Goal: Obtain resource: Download file/media

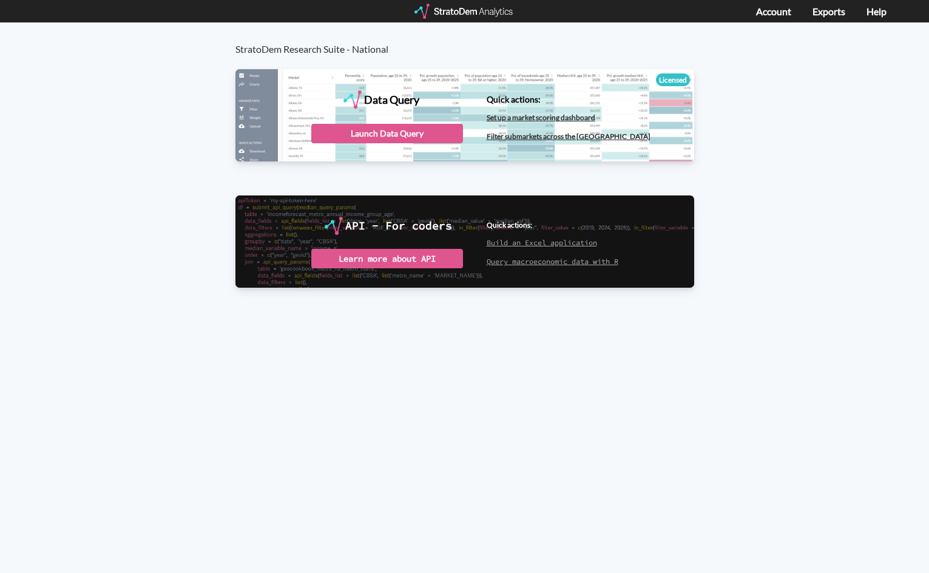
click at [452, 4] on div at bounding box center [465, 11] width 100 height 15
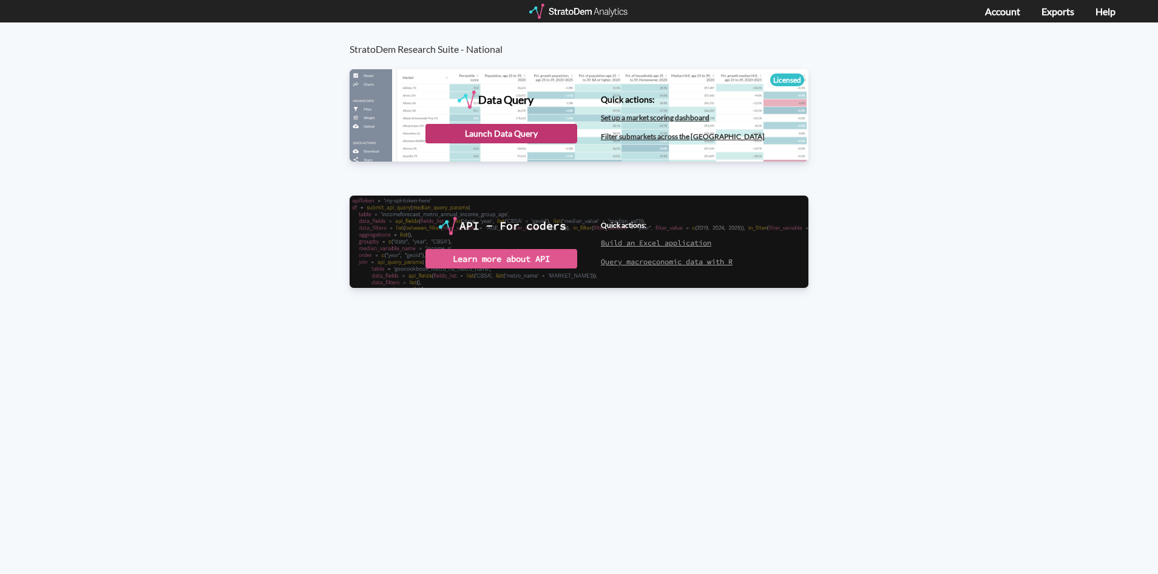
click at [526, 134] on div "Launch Data Query" at bounding box center [501, 133] width 152 height 19
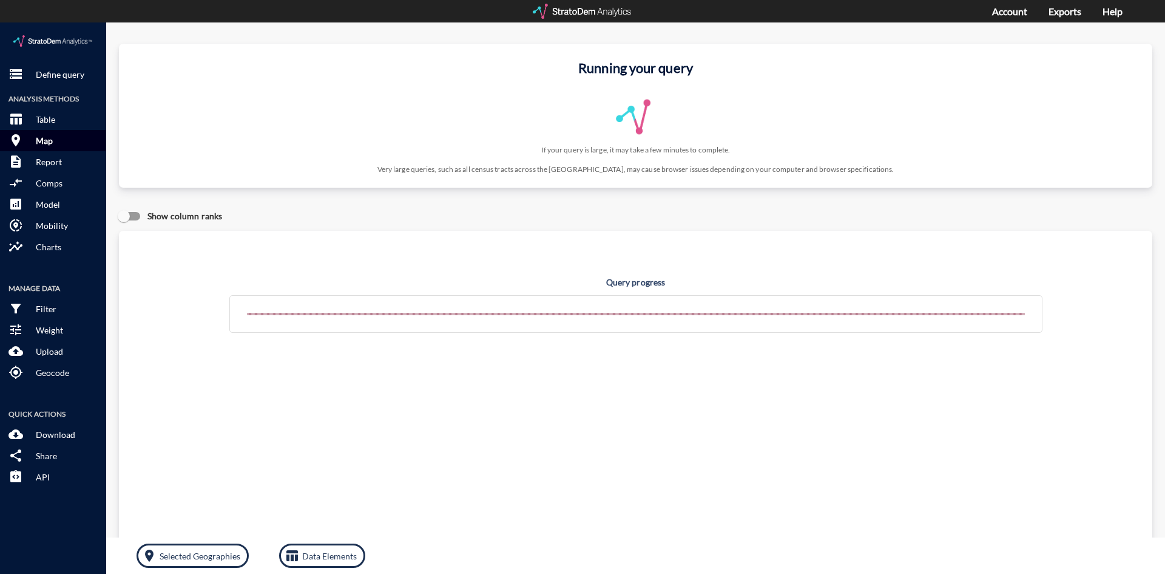
click button "room Map"
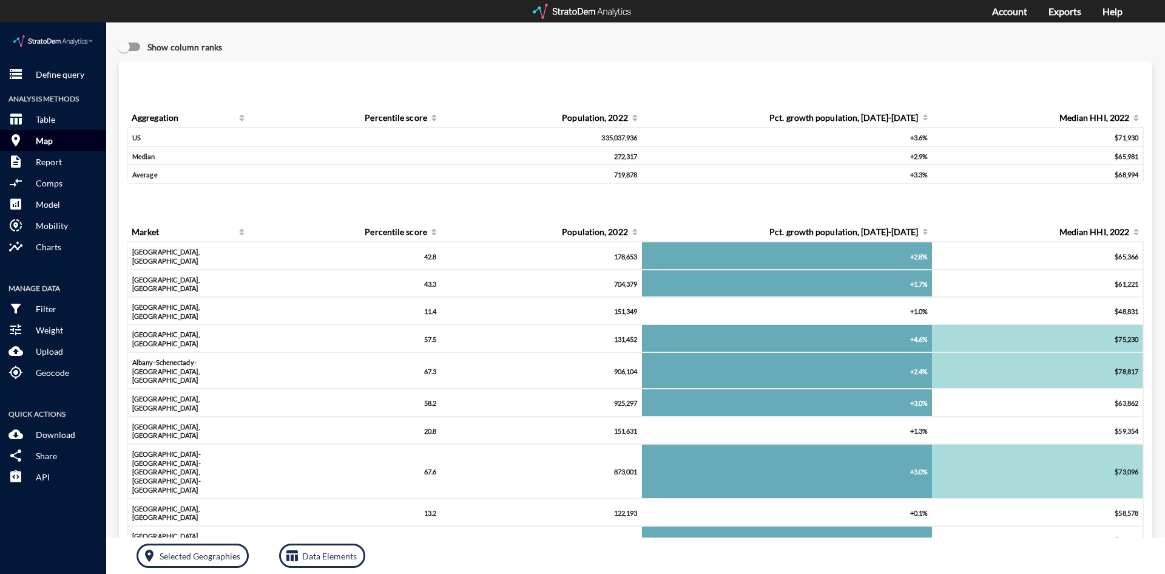
drag, startPoint x: 52, startPoint y: 117, endPoint x: 61, endPoint y: 118, distance: 9.1
click p "Map"
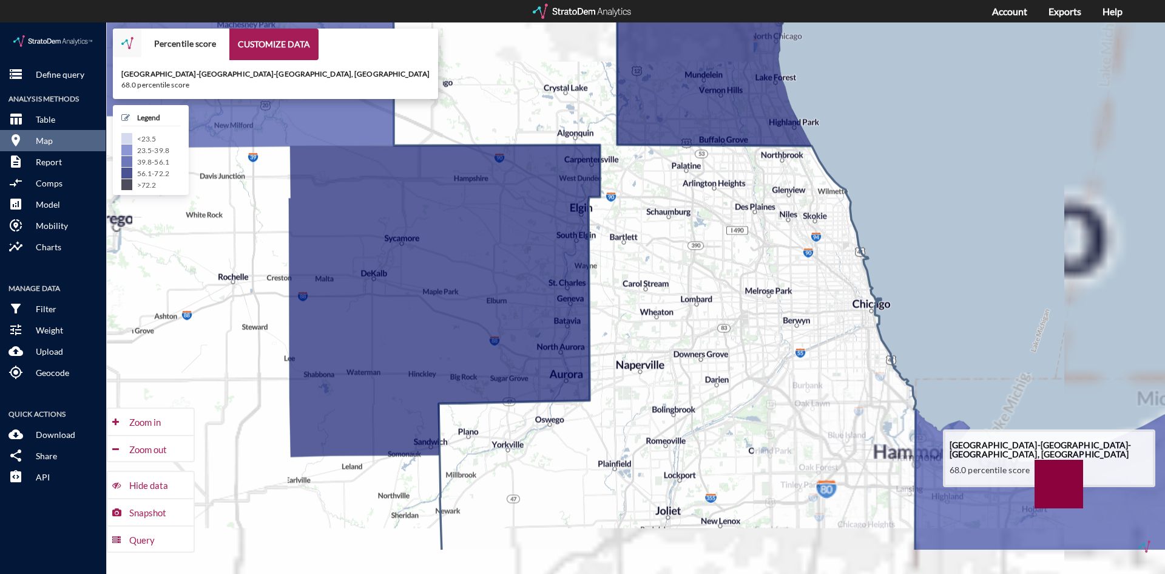
drag, startPoint x: 821, startPoint y: 379, endPoint x: 699, endPoint y: 328, distance: 132.2
click icon
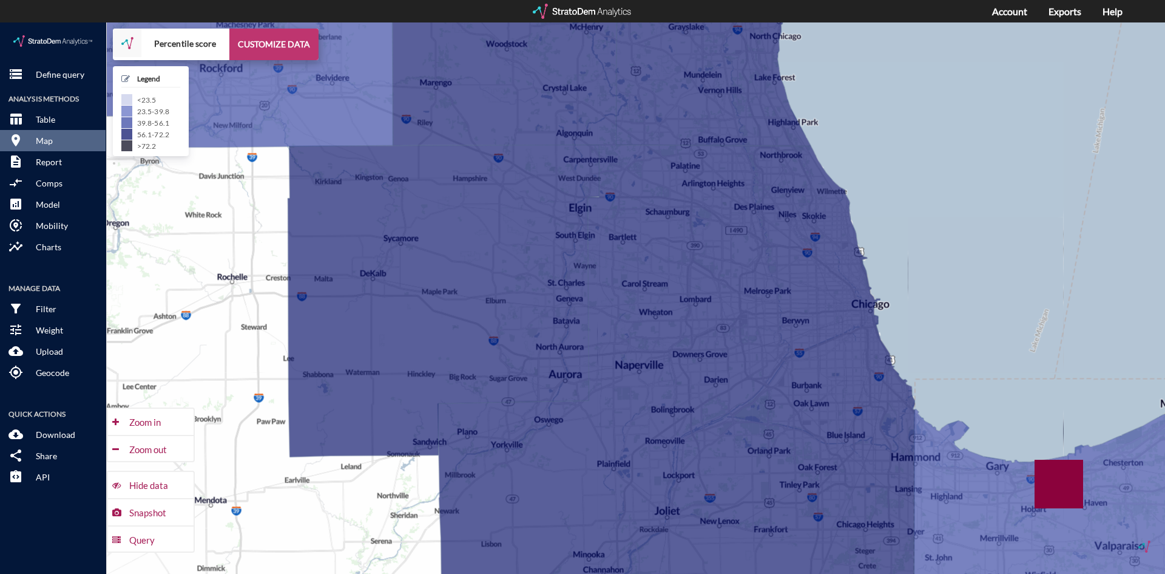
click button "CUSTOMIZE DATA"
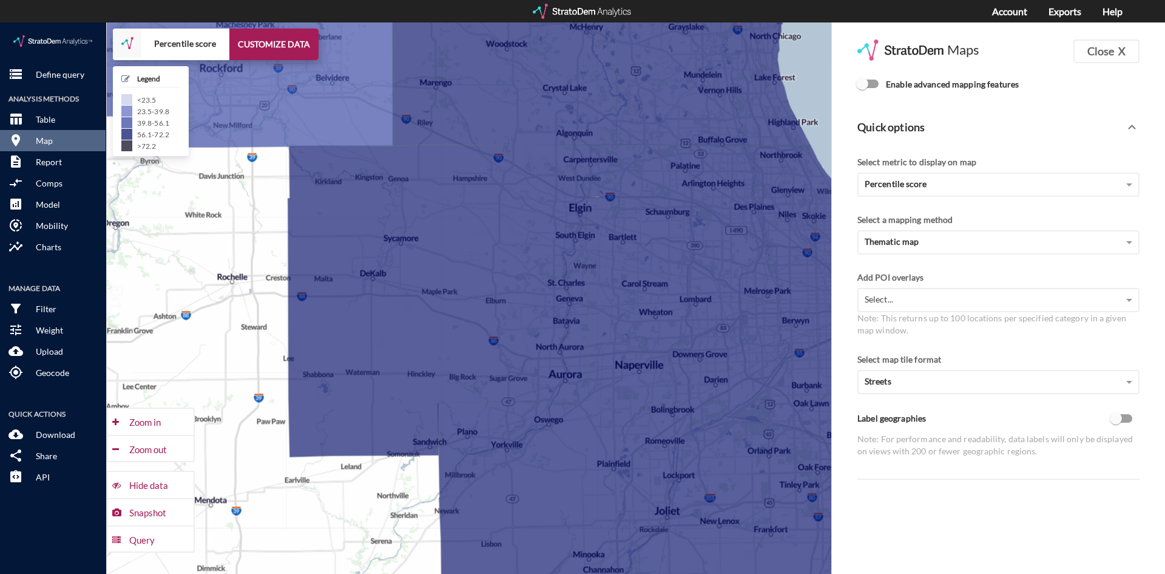
click input "Enable advanced mapping features"
checkbox input "true"
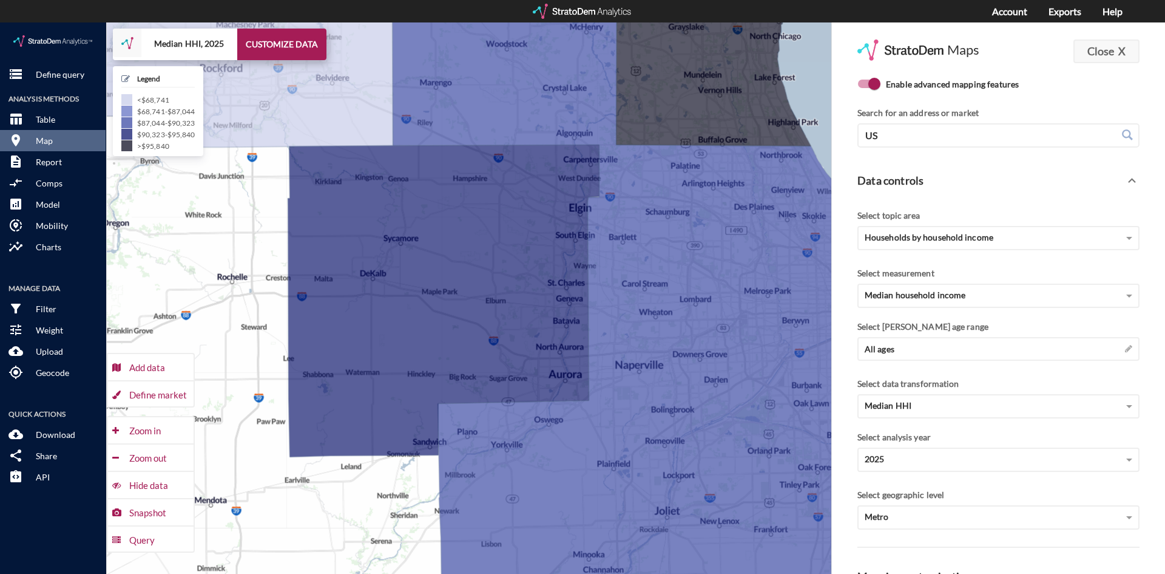
click button "Close X"
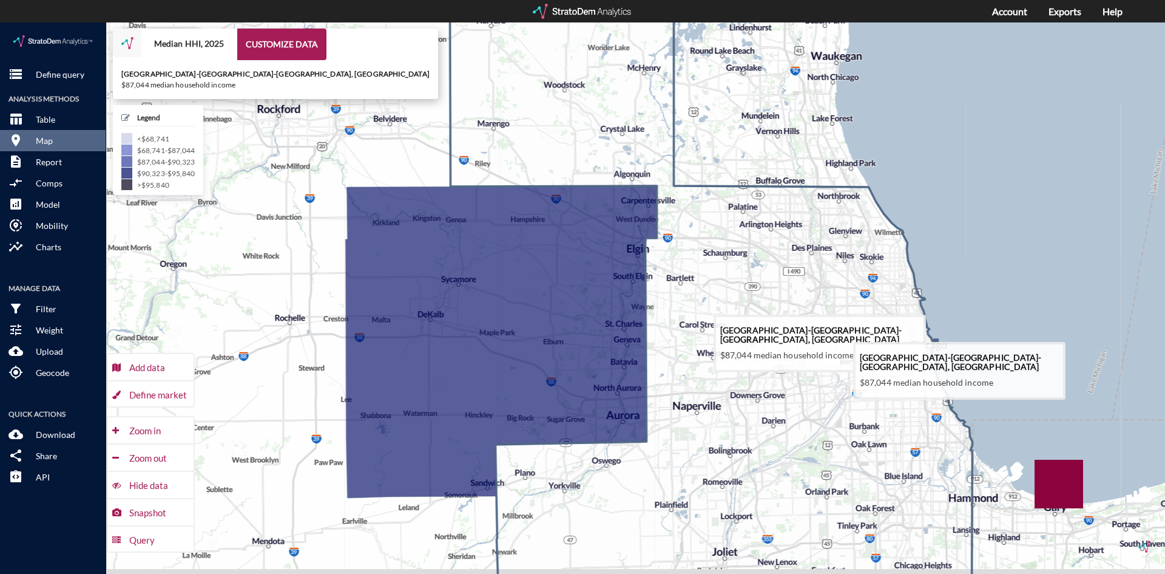
drag, startPoint x: 733, startPoint y: 291, endPoint x: 731, endPoint y: 324, distance: 33.4
click icon
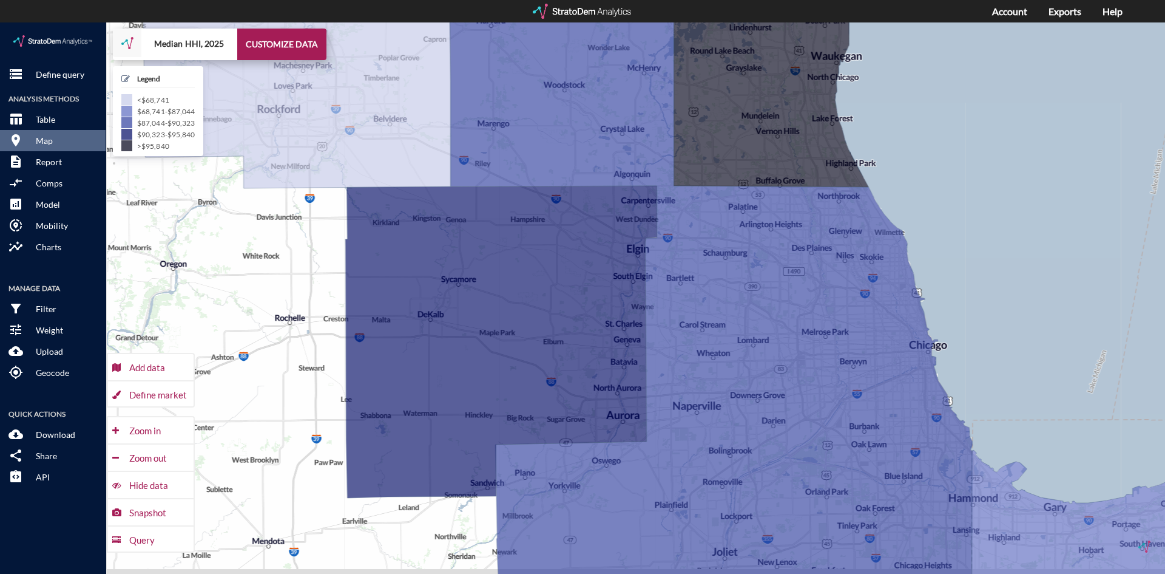
drag, startPoint x: 158, startPoint y: 371, endPoint x: 168, endPoint y: 367, distance: 11.2
click div "Define market"
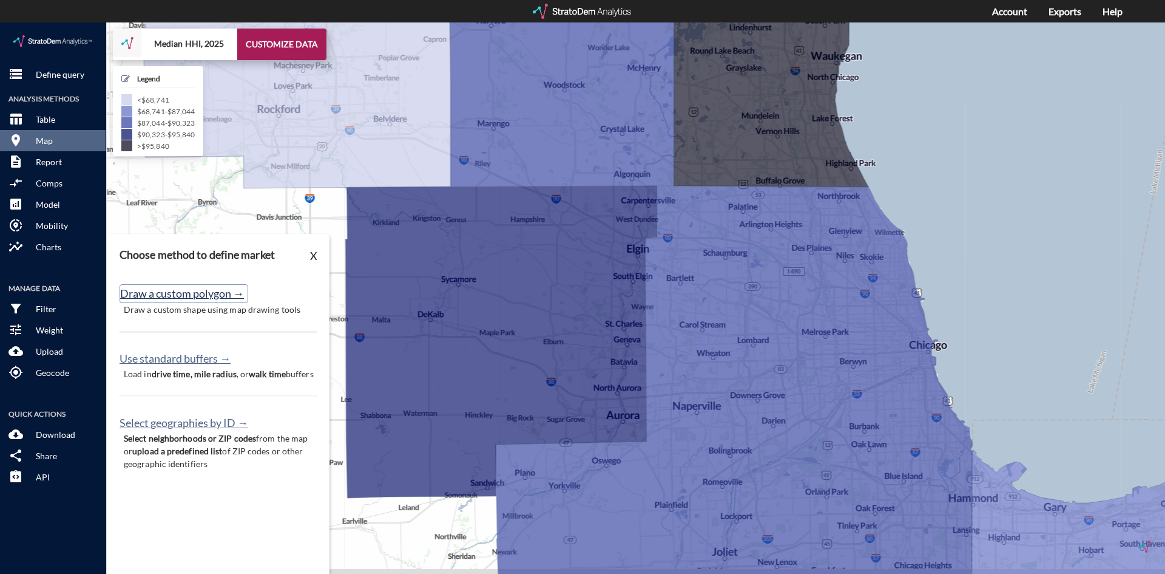
click button "Draw a custom polygon →"
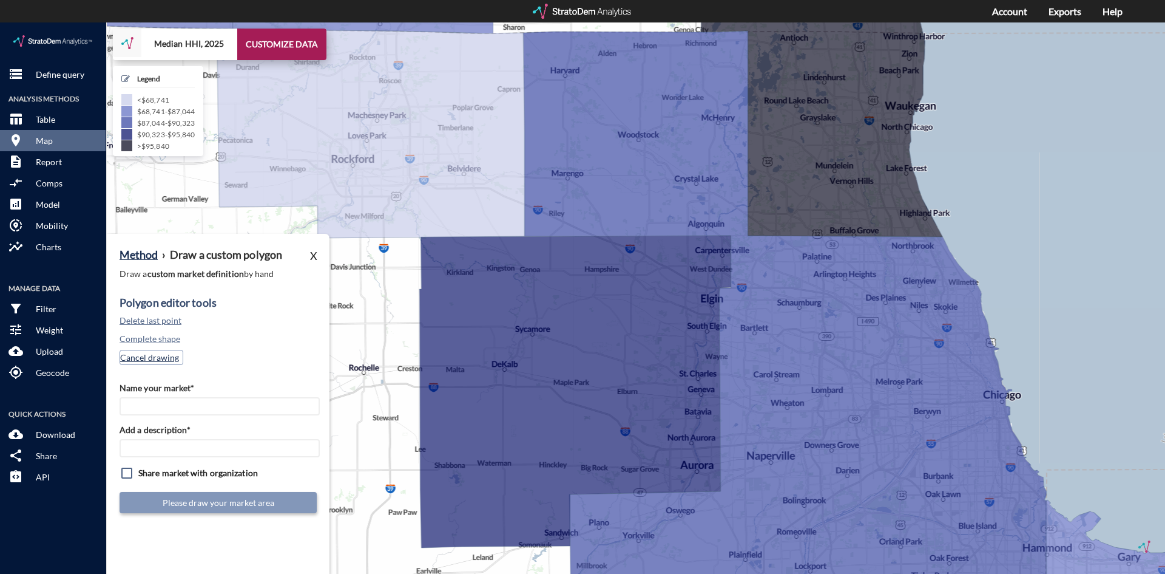
click button "Cancel drawing"
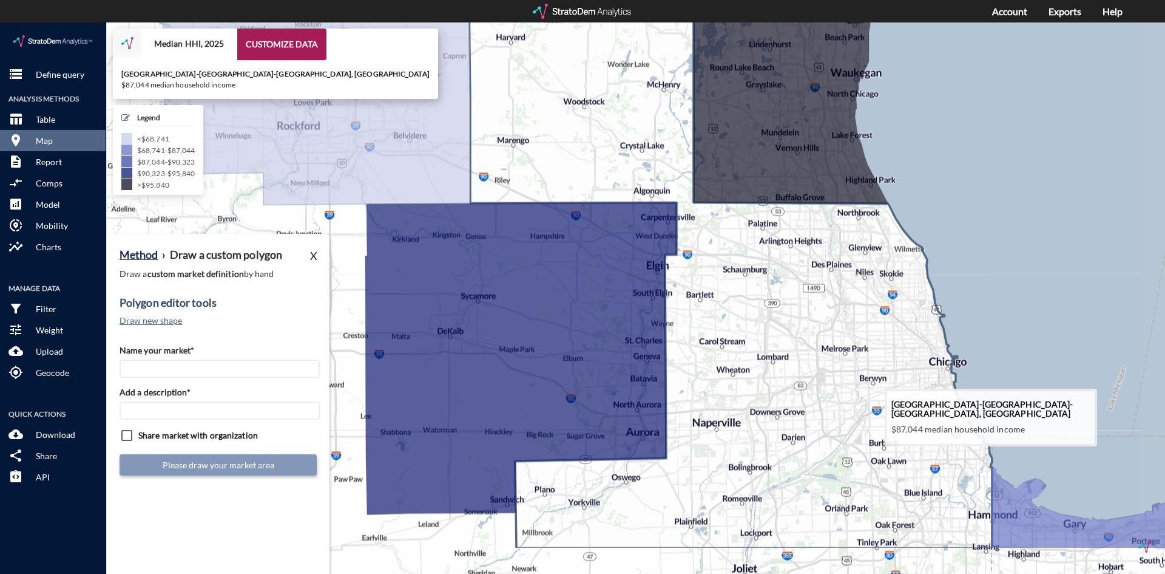
drag, startPoint x: 848, startPoint y: 345, endPoint x: 790, endPoint y: 307, distance: 70.2
click icon
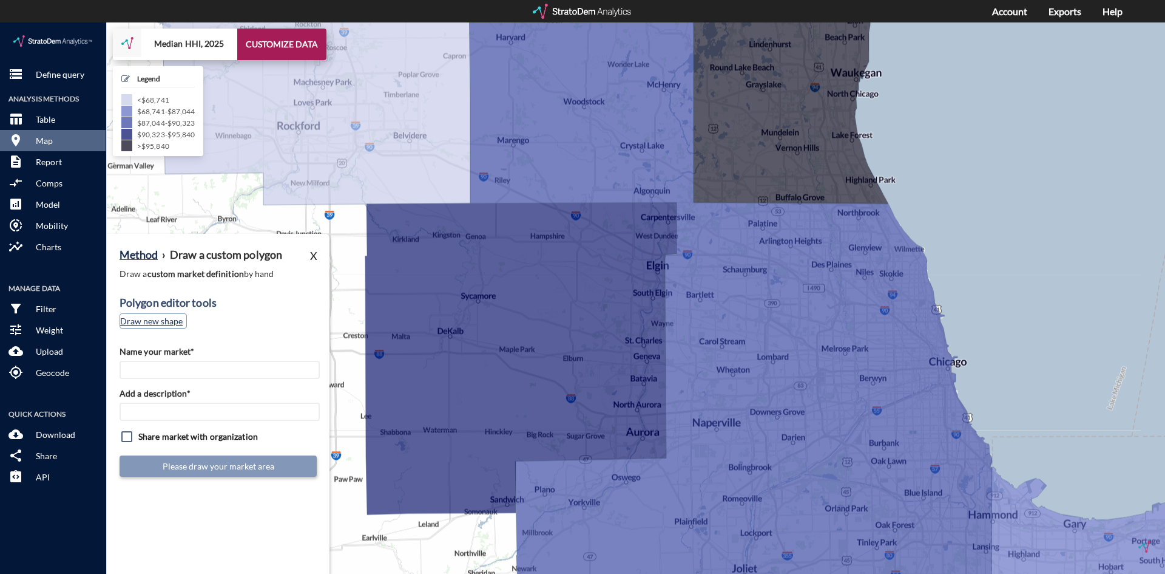
click button "Draw new shape"
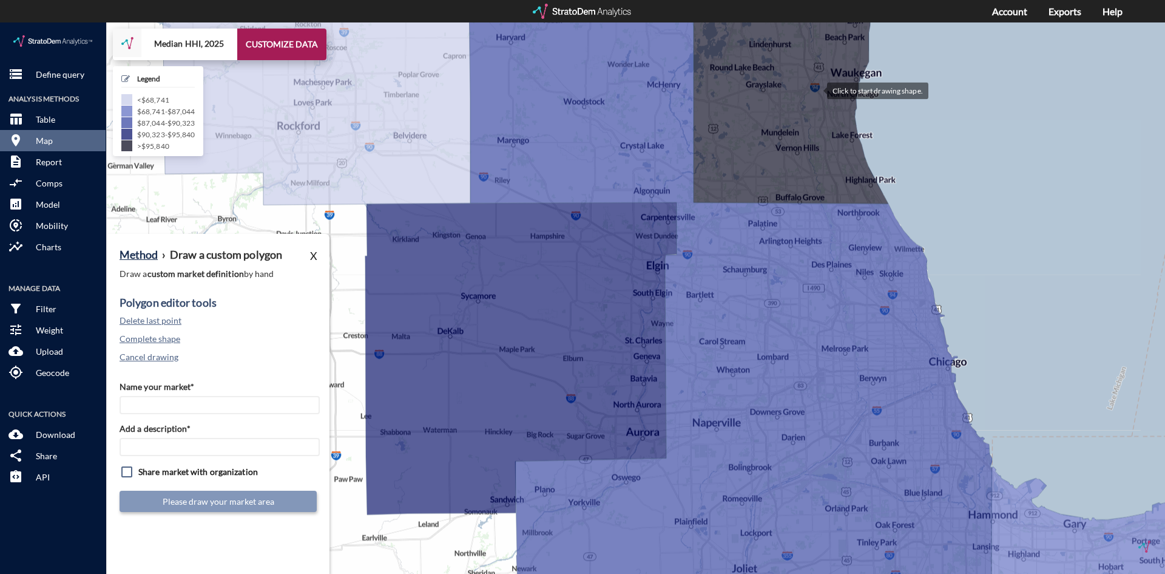
click div
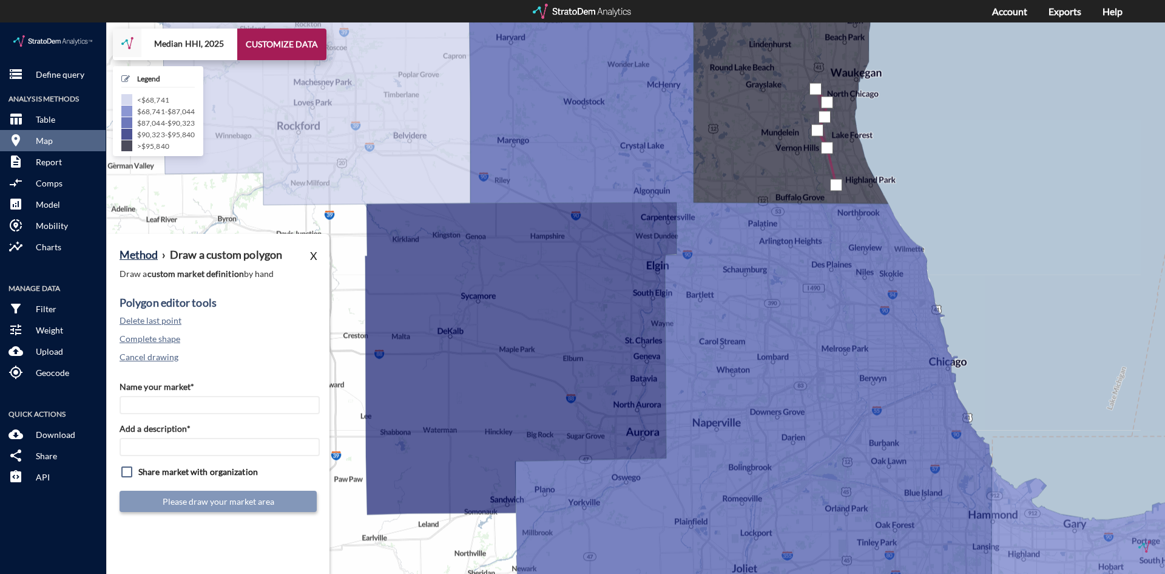
click div
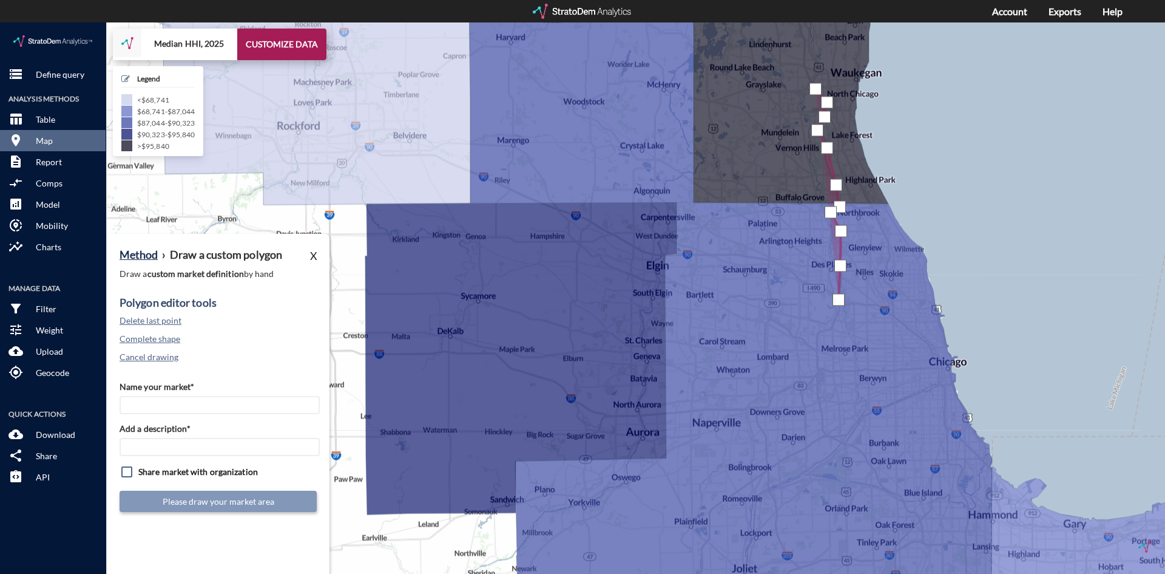
drag, startPoint x: 839, startPoint y: 277, endPoint x: 839, endPoint y: 283, distance: 6.7
click div
drag, startPoint x: 839, startPoint y: 289, endPoint x: 833, endPoint y: 302, distance: 13.9
click div
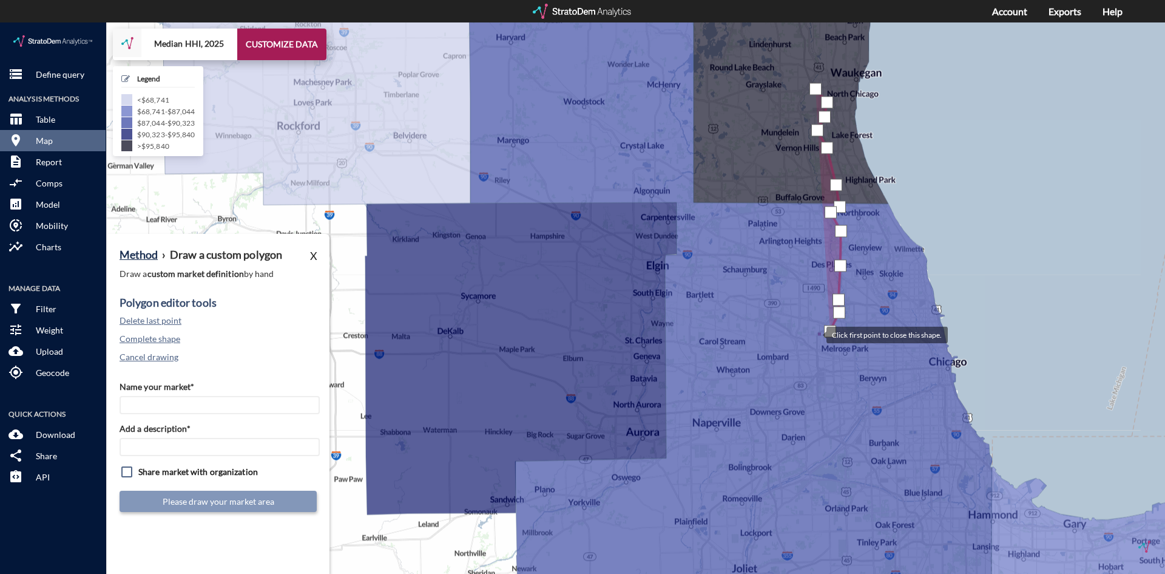
click div
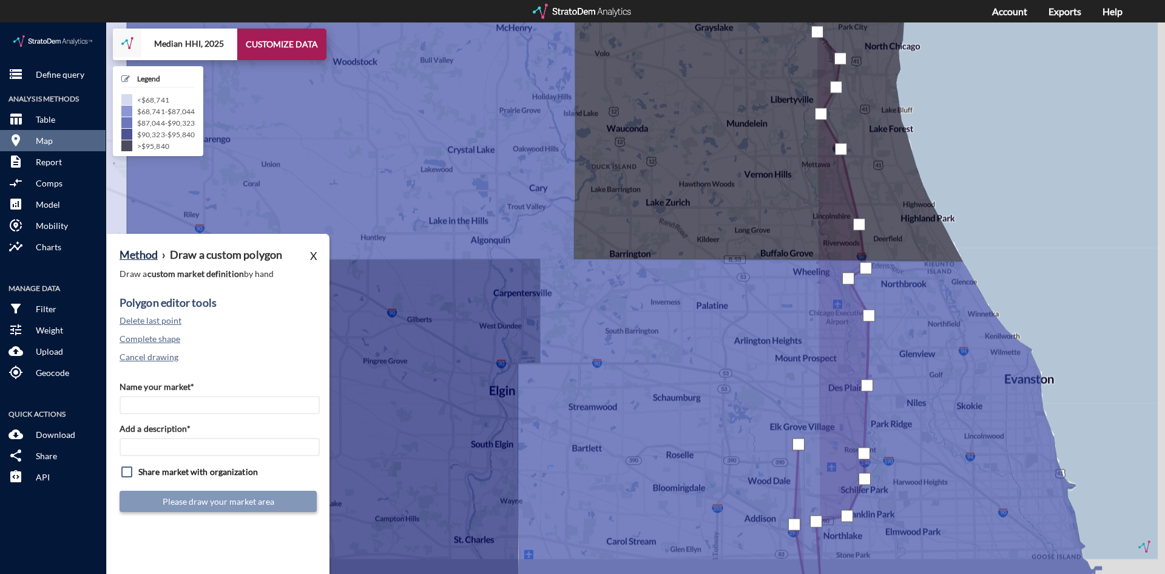
click div
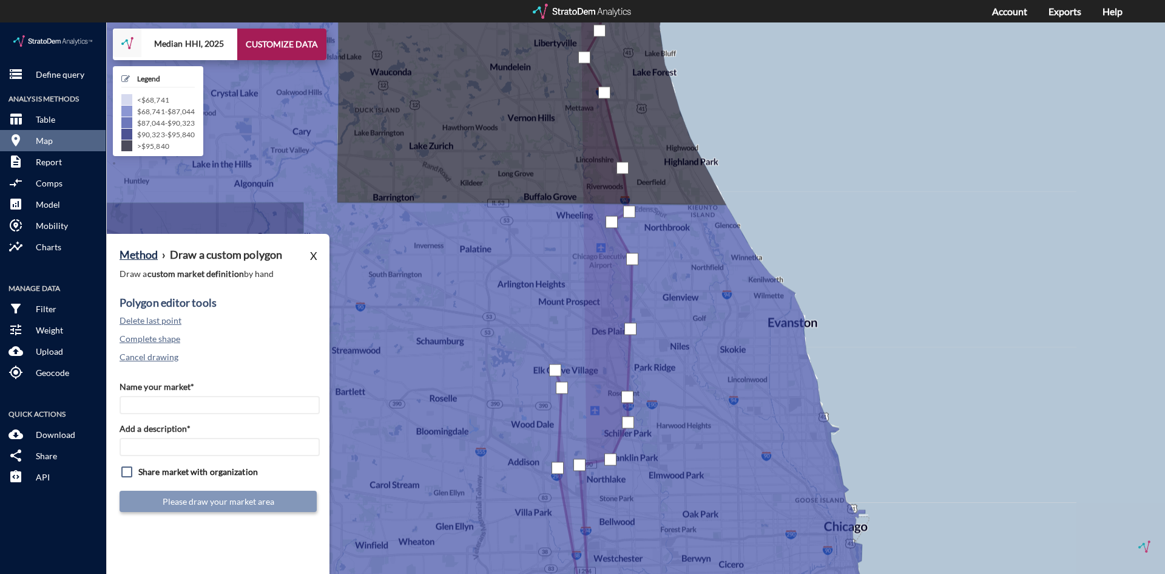
click div
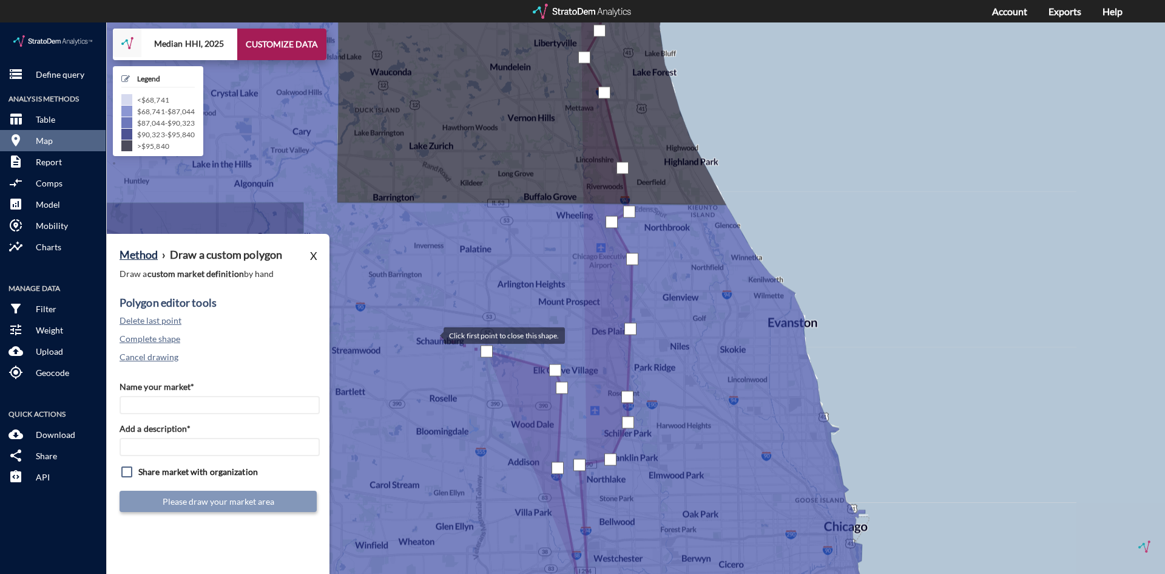
click div
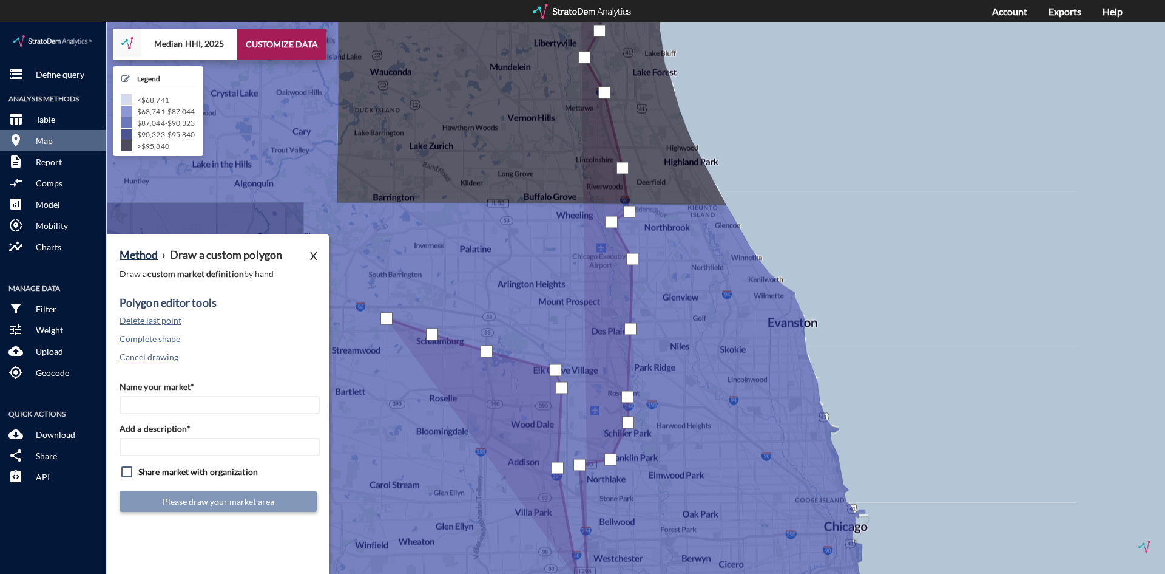
click div
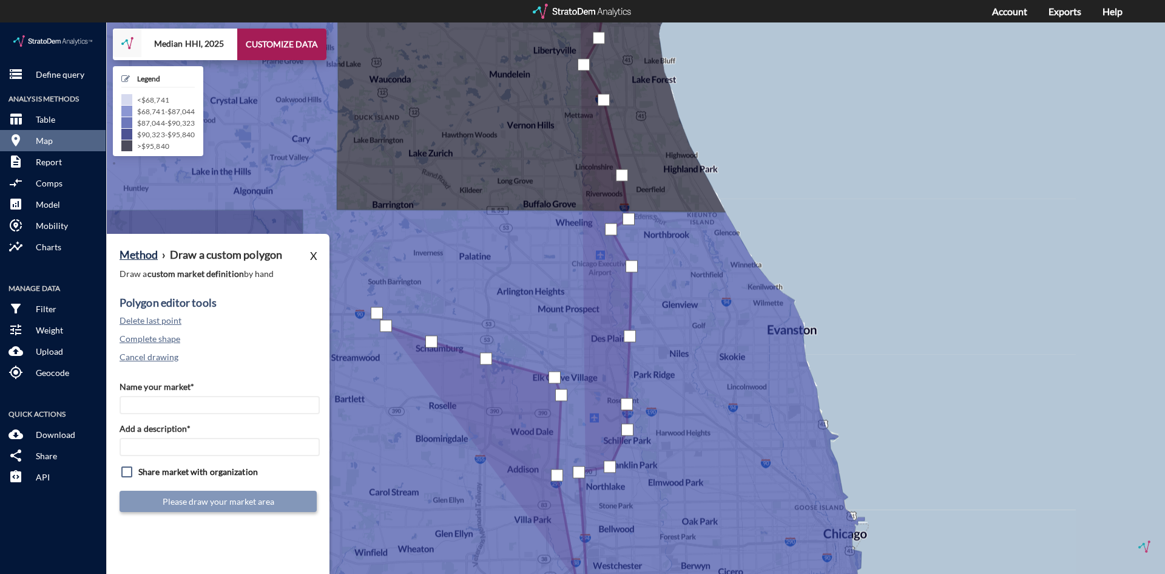
click div
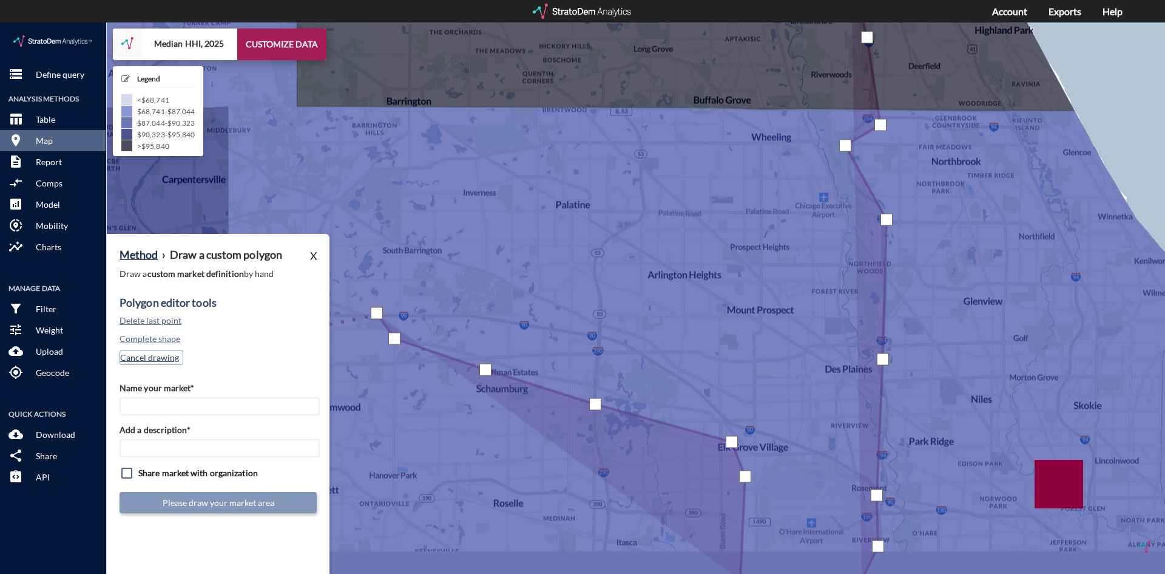
click button "Cancel drawing"
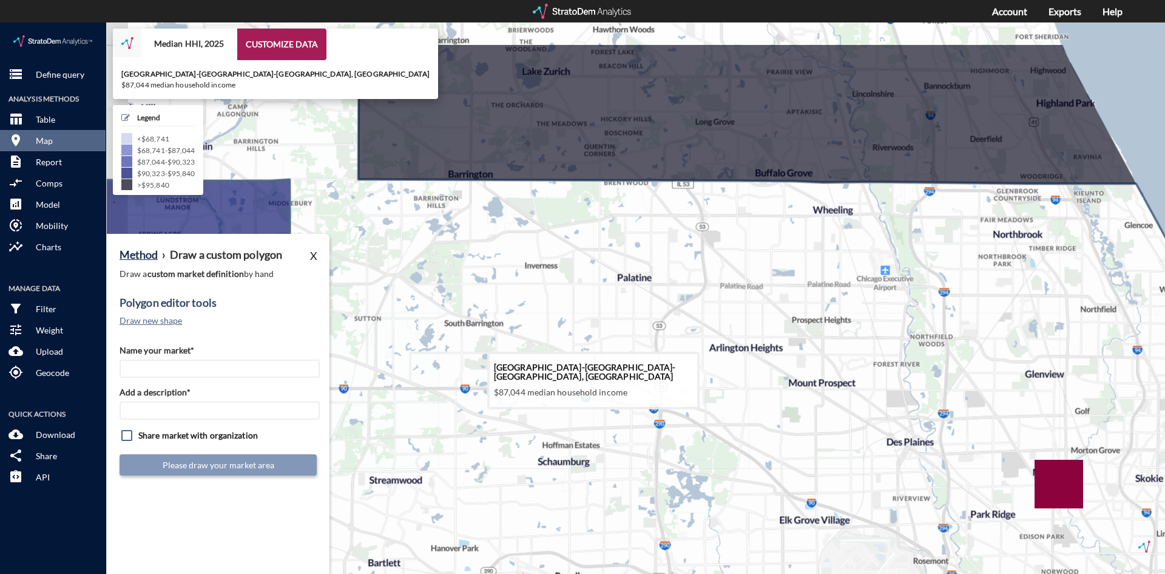
drag, startPoint x: 583, startPoint y: 262, endPoint x: 667, endPoint y: 342, distance: 116.3
click icon
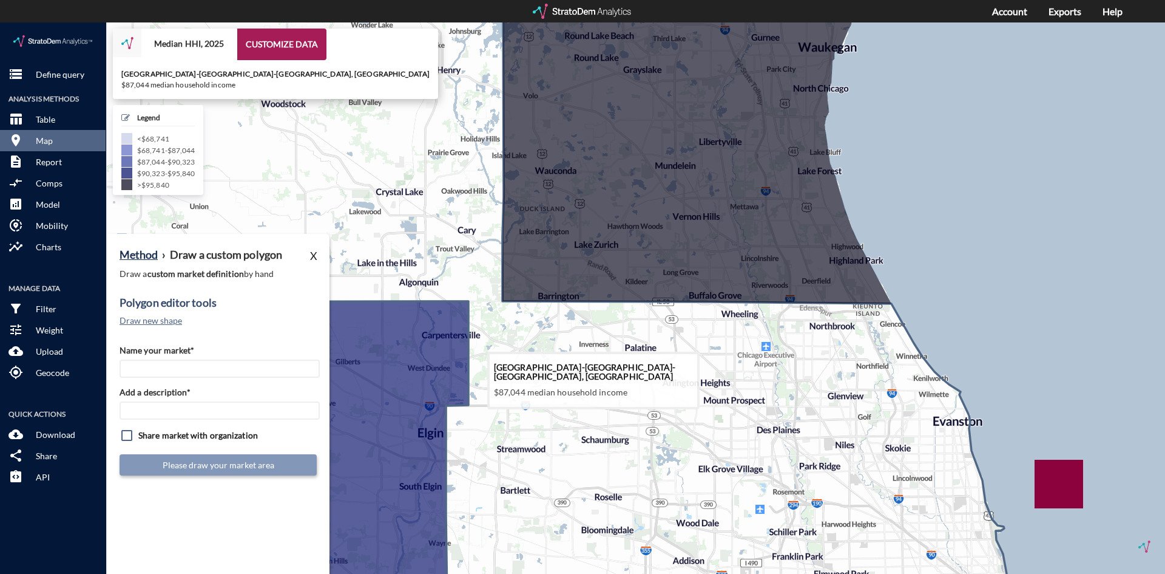
drag, startPoint x: 867, startPoint y: 277, endPoint x: 821, endPoint y: 308, distance: 55.0
click icon
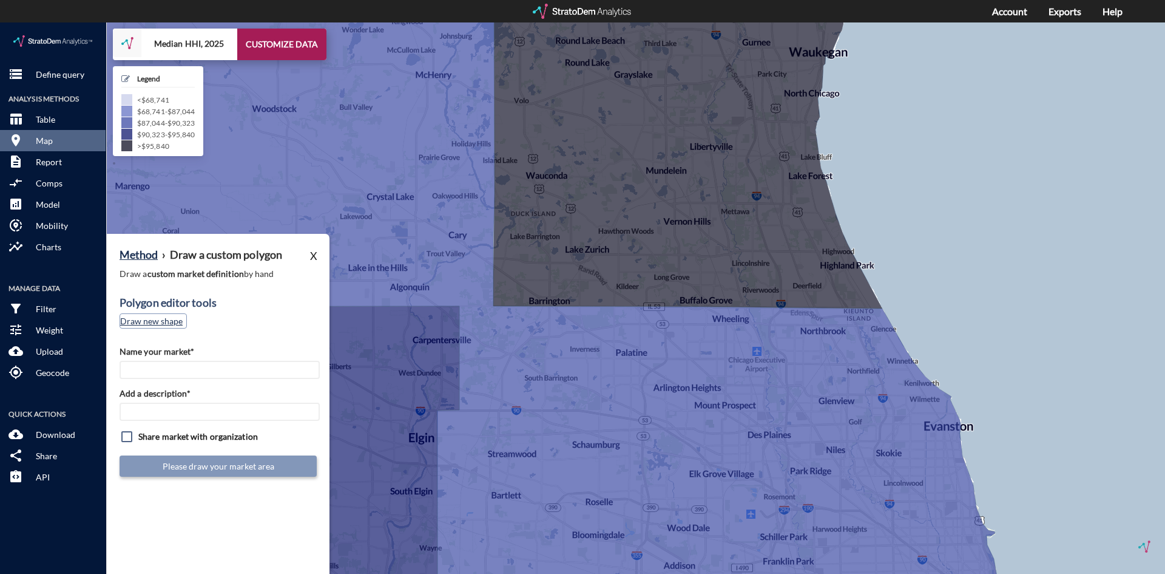
click button "Draw new shape"
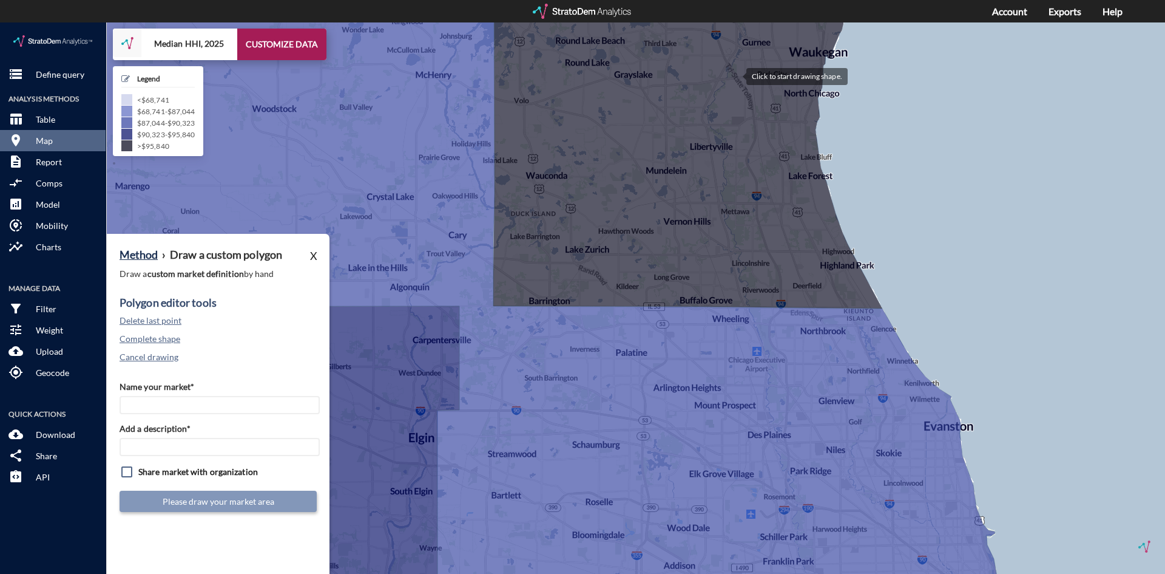
click div
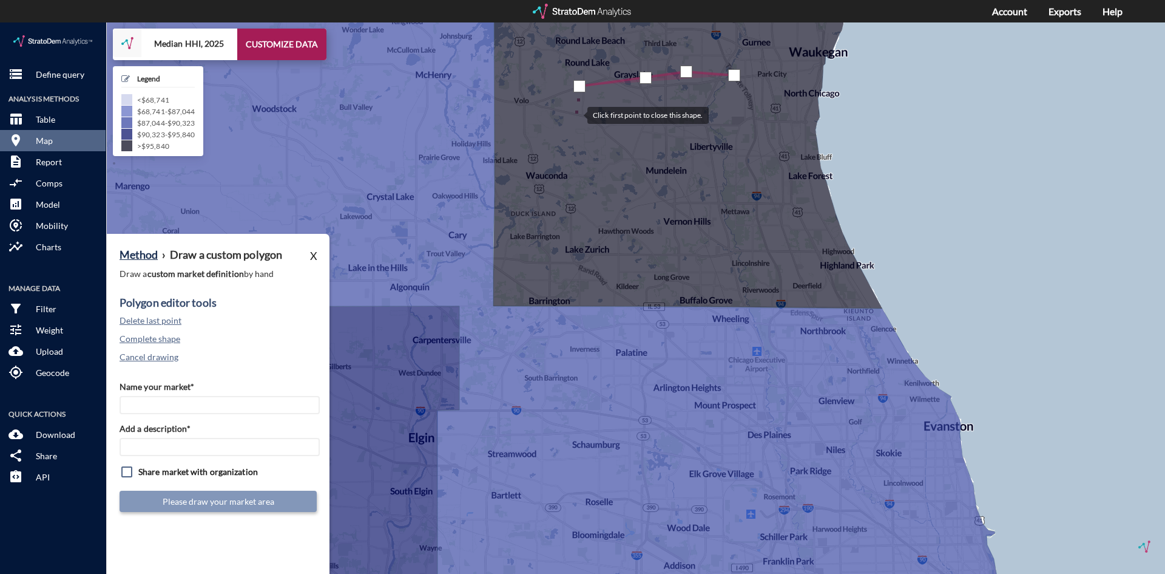
click div
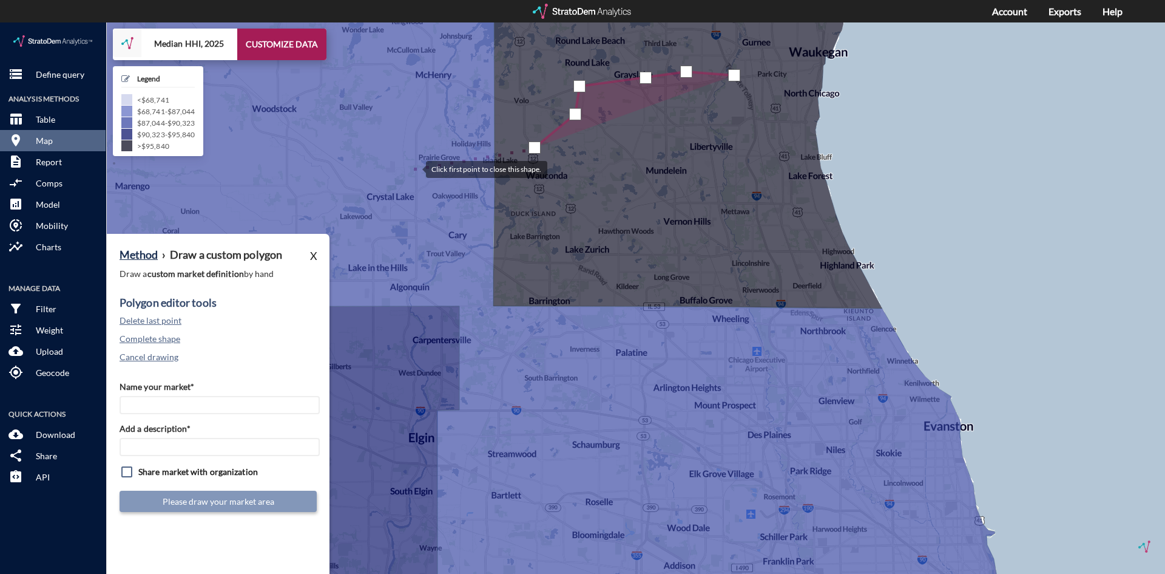
click div
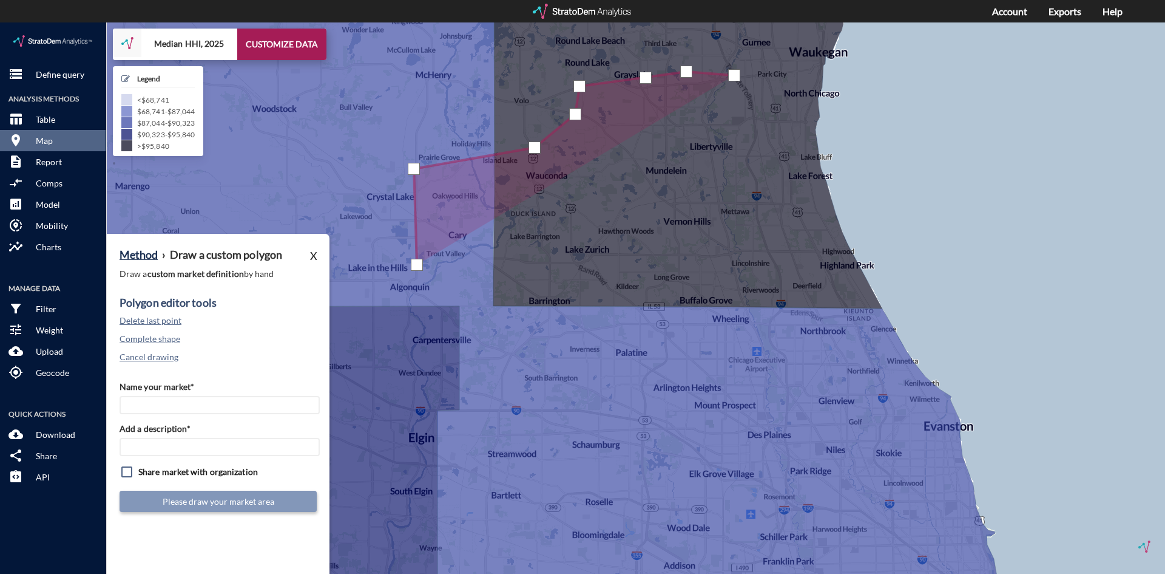
click div
drag, startPoint x: 416, startPoint y: 255, endPoint x: 409, endPoint y: 259, distance: 8.1
click div
drag, startPoint x: 407, startPoint y: 259, endPoint x: 407, endPoint y: 271, distance: 12.1
click div
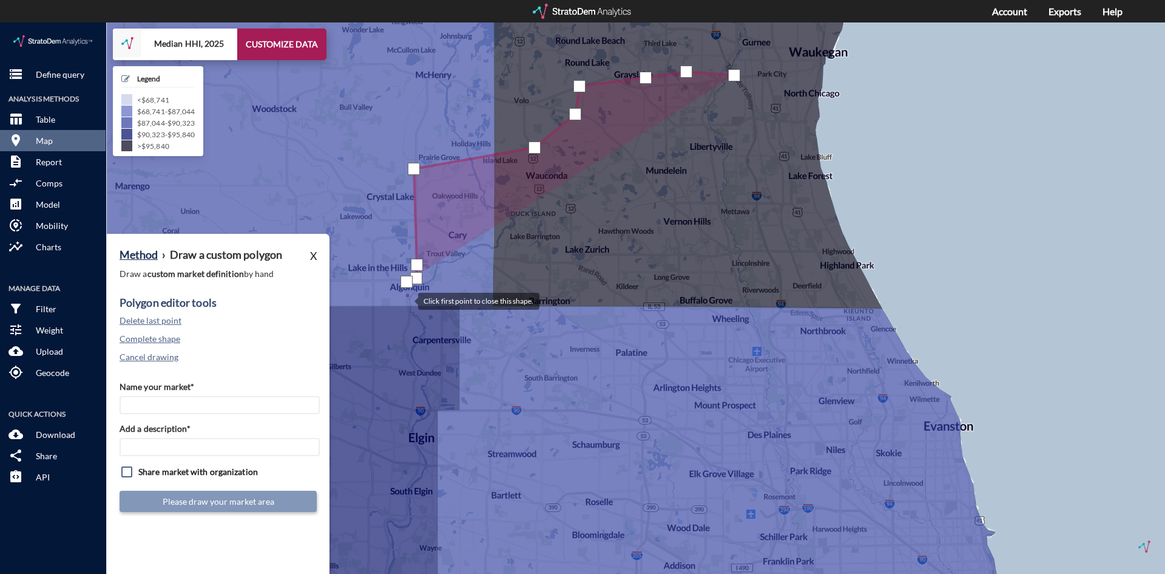
click div
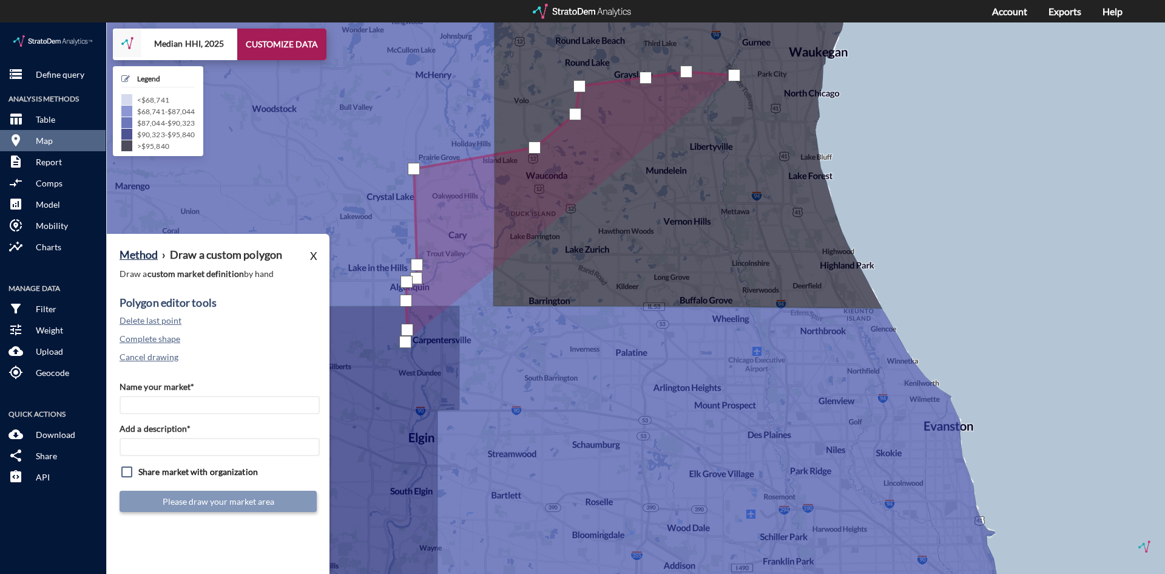
click div
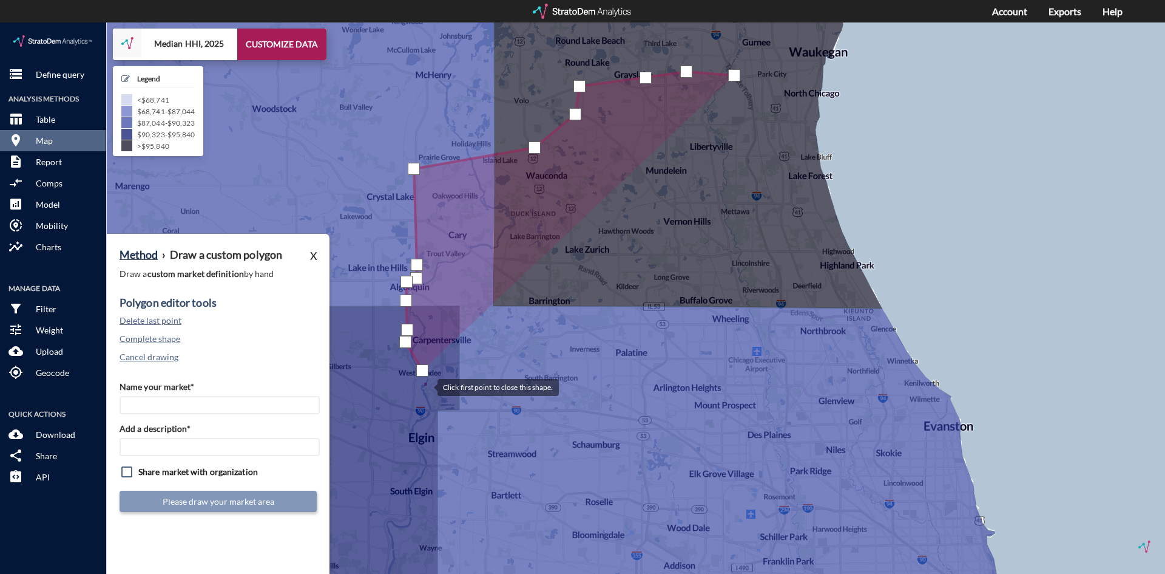
click div
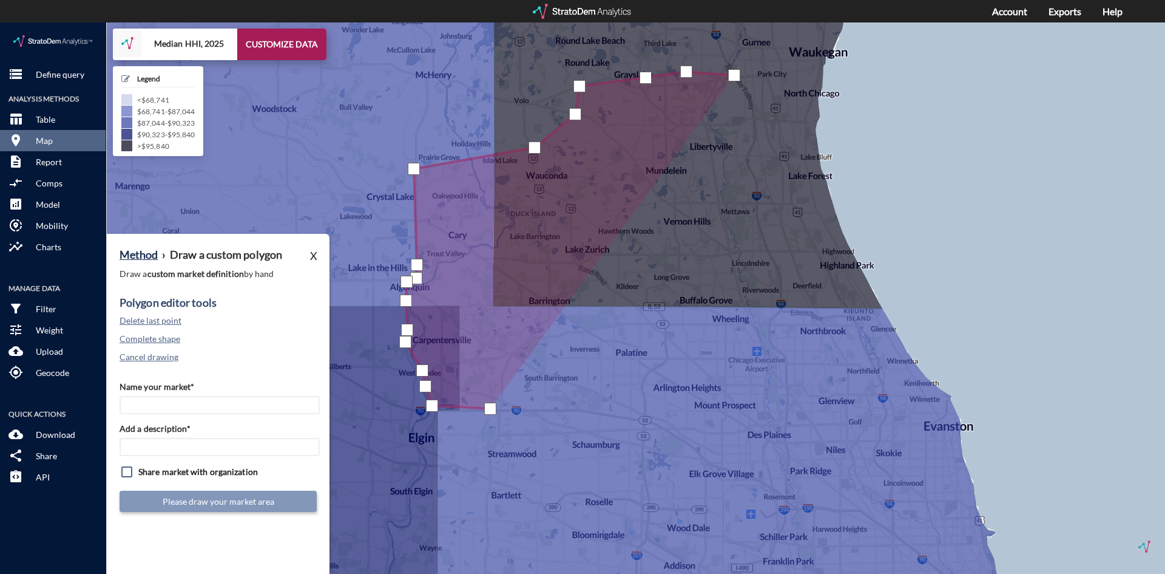
drag, startPoint x: 490, startPoint y: 385, endPoint x: 517, endPoint y: 388, distance: 27.4
click div
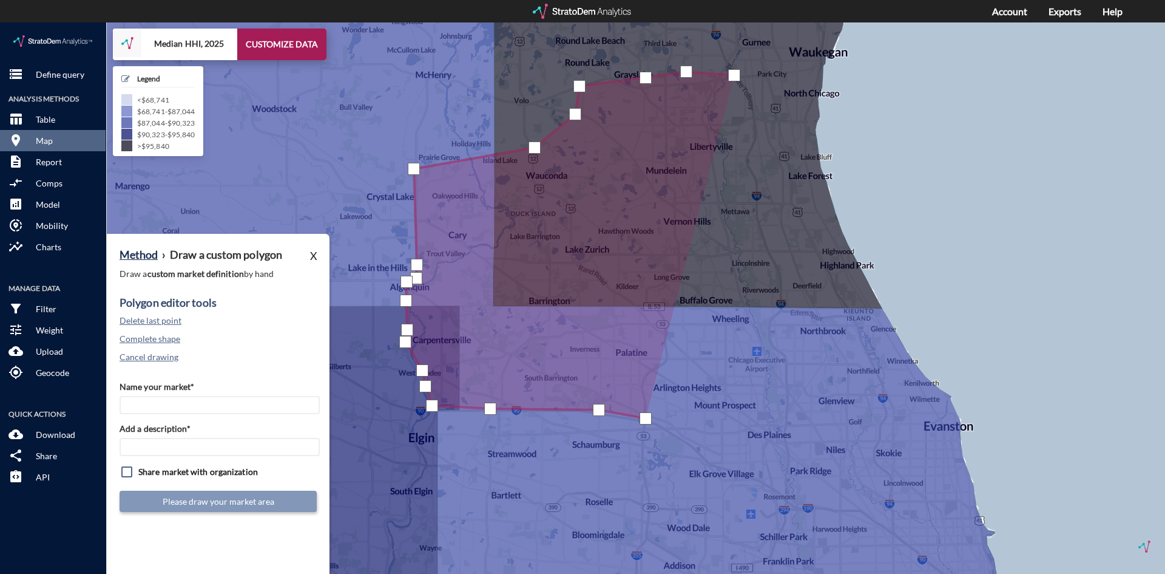
drag, startPoint x: 646, startPoint y: 396, endPoint x: 662, endPoint y: 401, distance: 17.1
click div
drag, startPoint x: 674, startPoint y: 411, endPoint x: 688, endPoint y: 416, distance: 15.0
click div
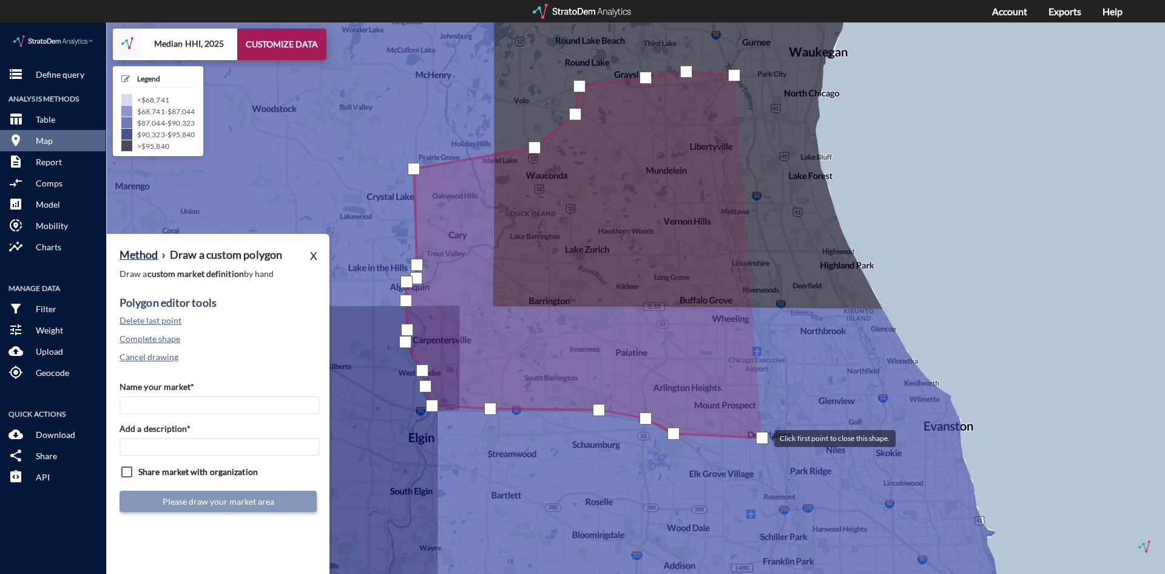
click div
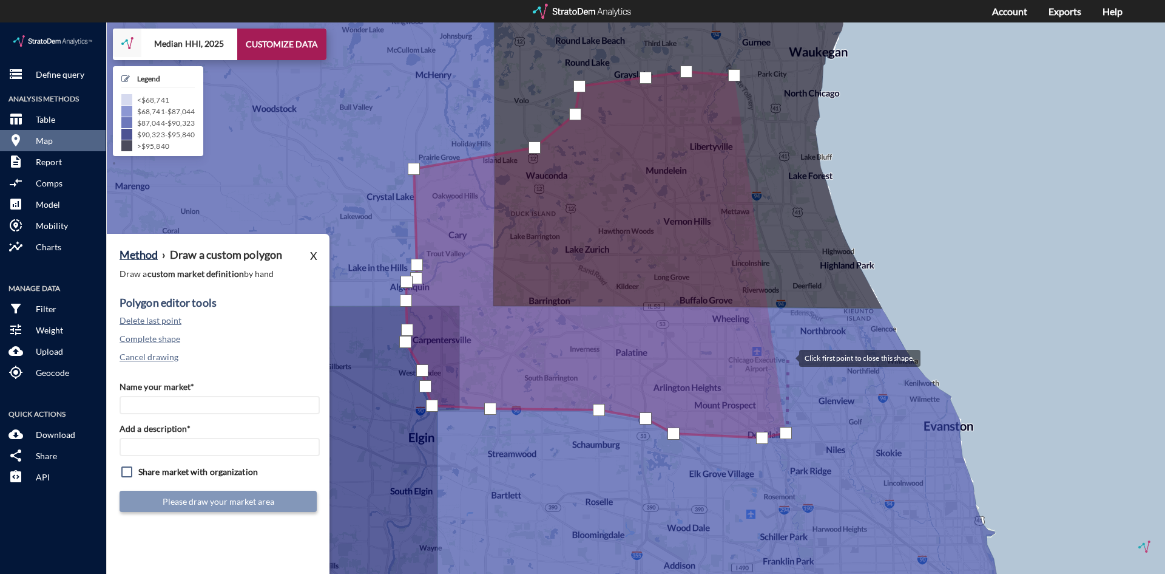
click div
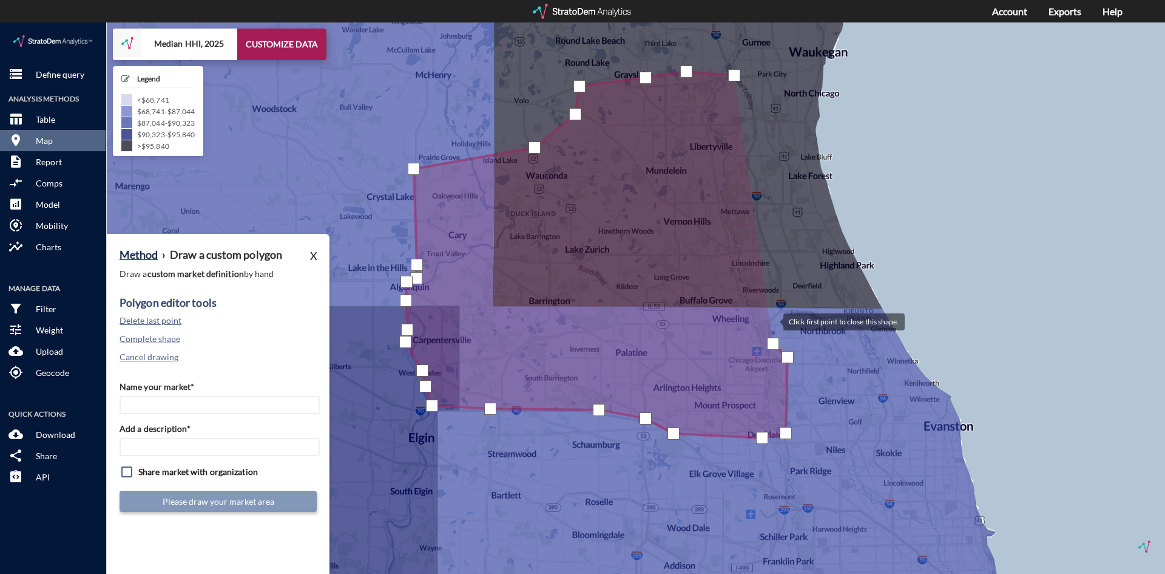
click div
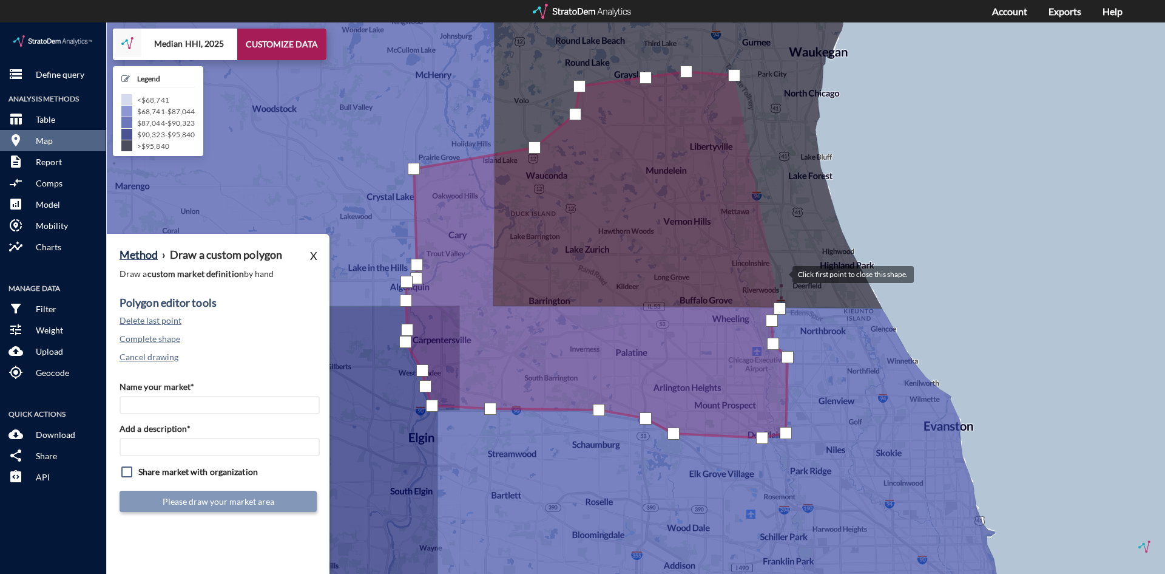
click div
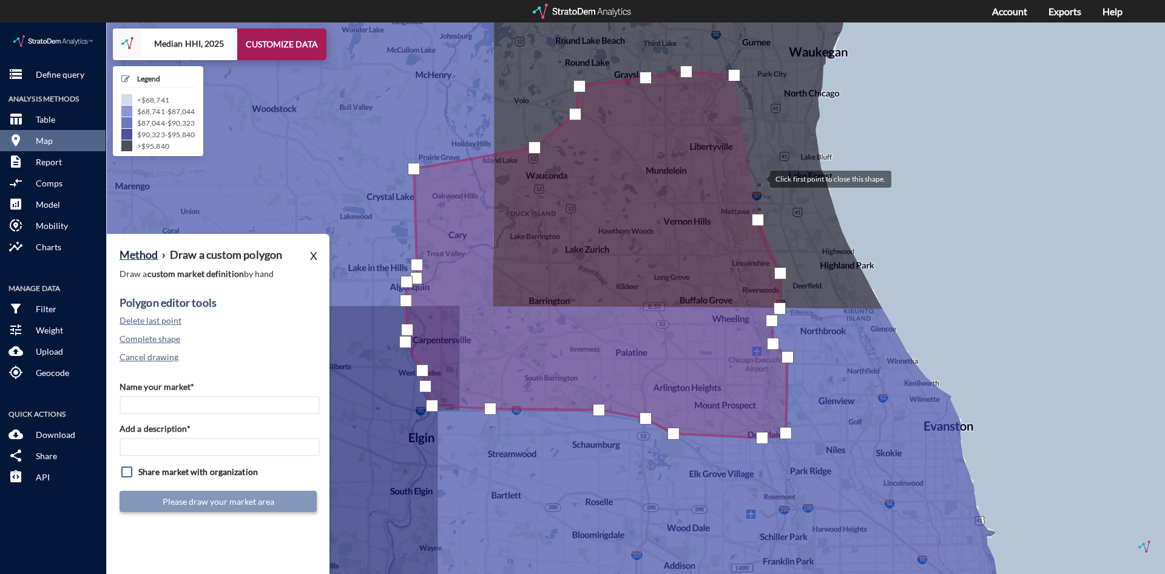
click div
drag, startPoint x: 746, startPoint y: 137, endPoint x: 748, endPoint y: 130, distance: 6.3
click div
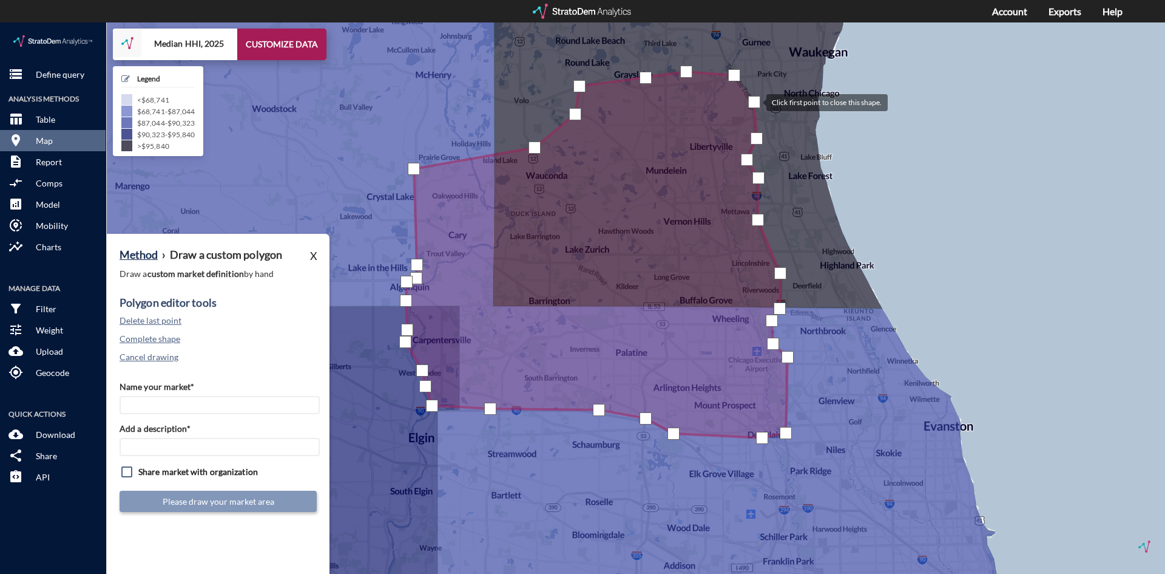
click div
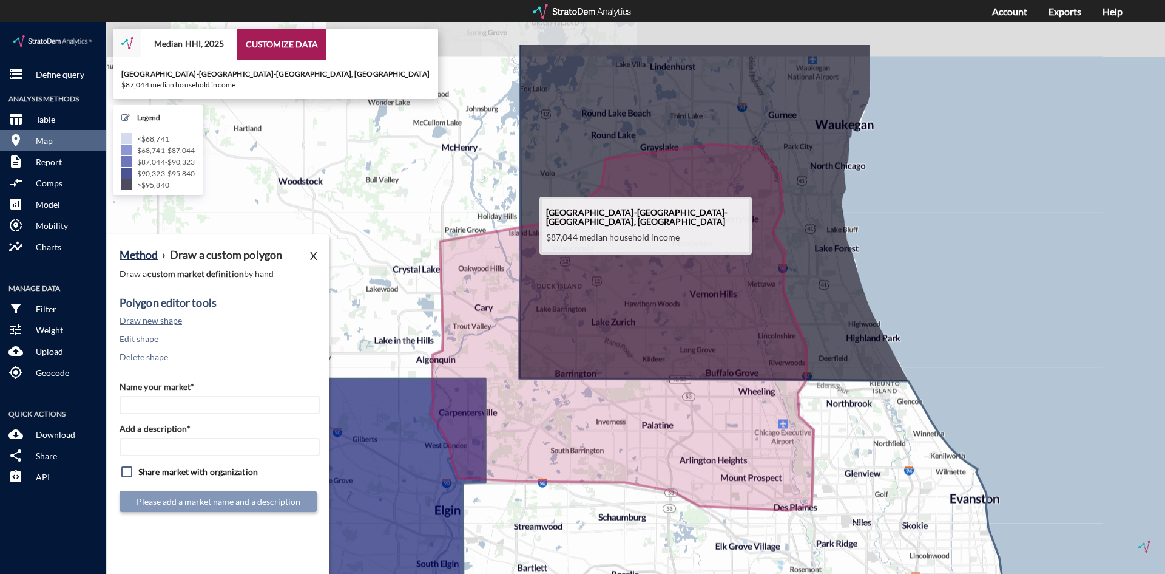
drag, startPoint x: 425, startPoint y: 135, endPoint x: 452, endPoint y: 211, distance: 79.9
click icon
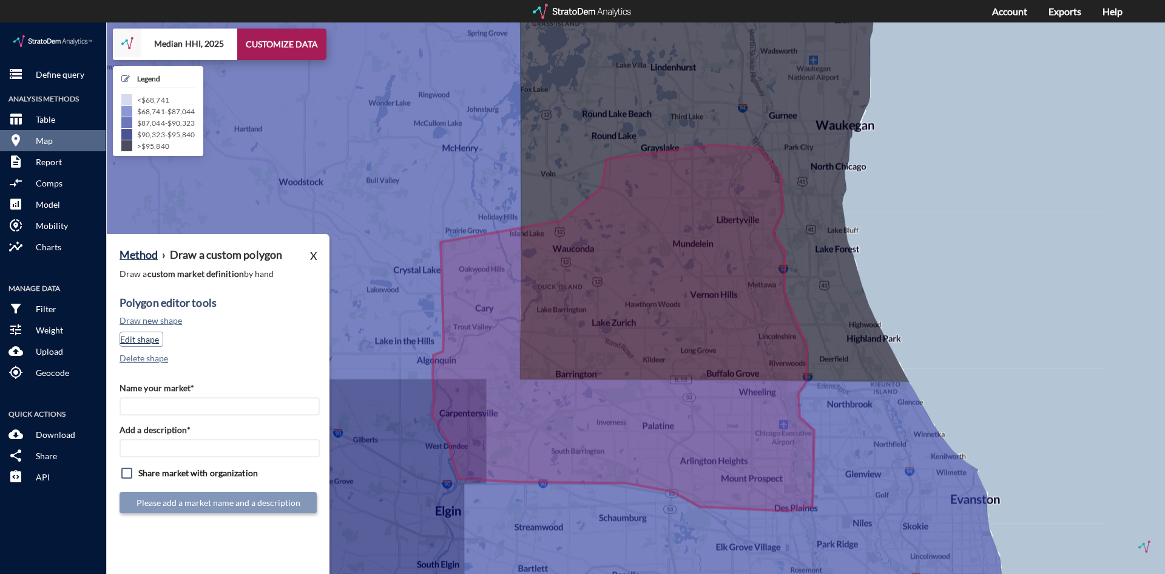
click button "Edit shape"
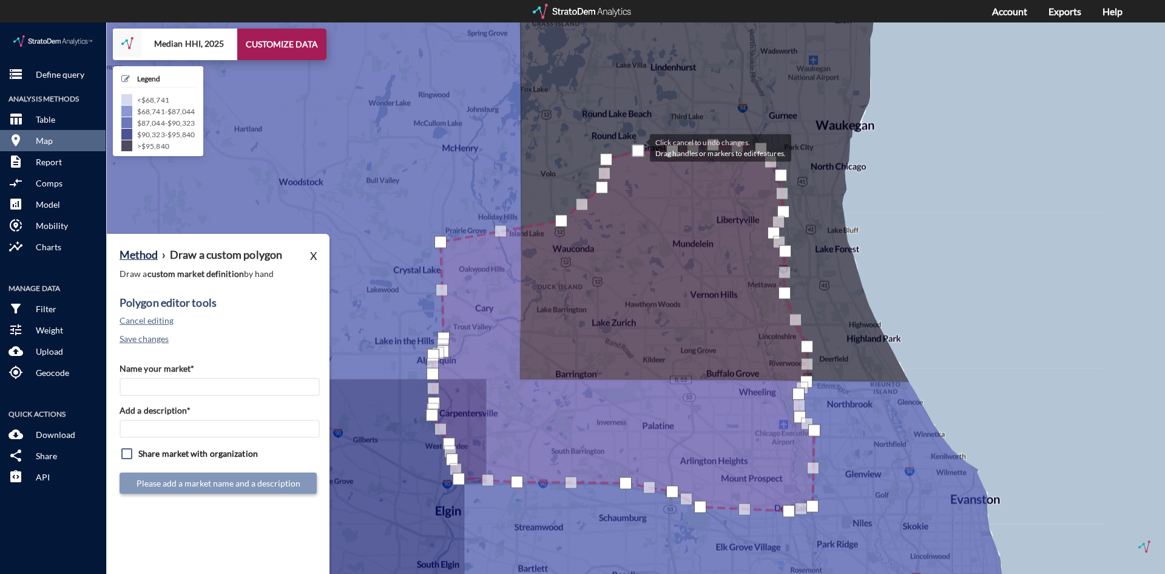
click div
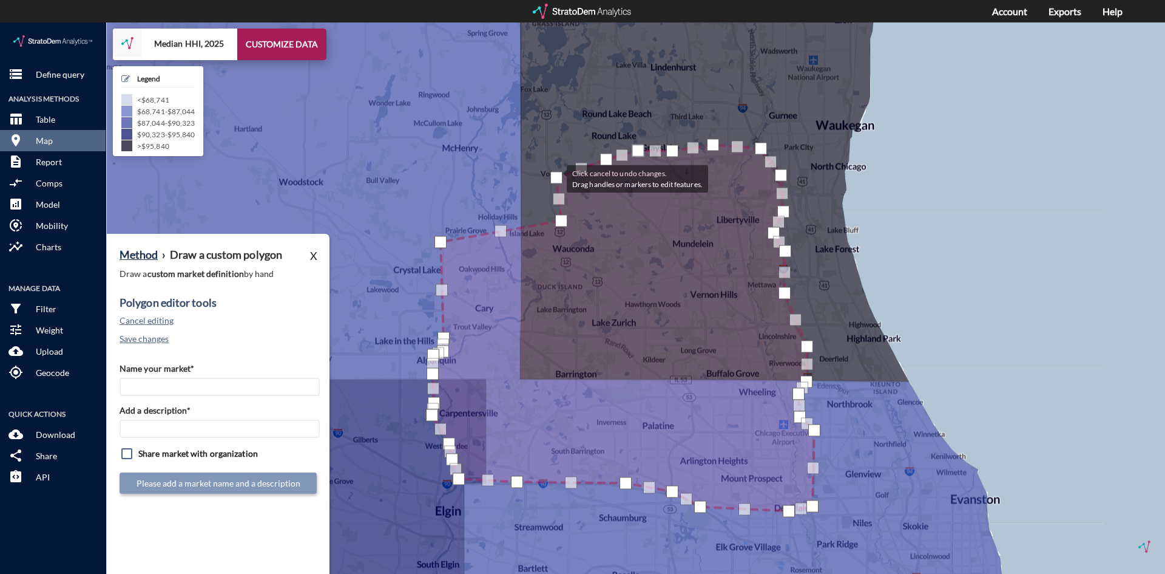
drag, startPoint x: 603, startPoint y: 164, endPoint x: 554, endPoint y: 162, distance: 48.6
click div
drag, startPoint x: 561, startPoint y: 194, endPoint x: 521, endPoint y: 160, distance: 52.9
click div
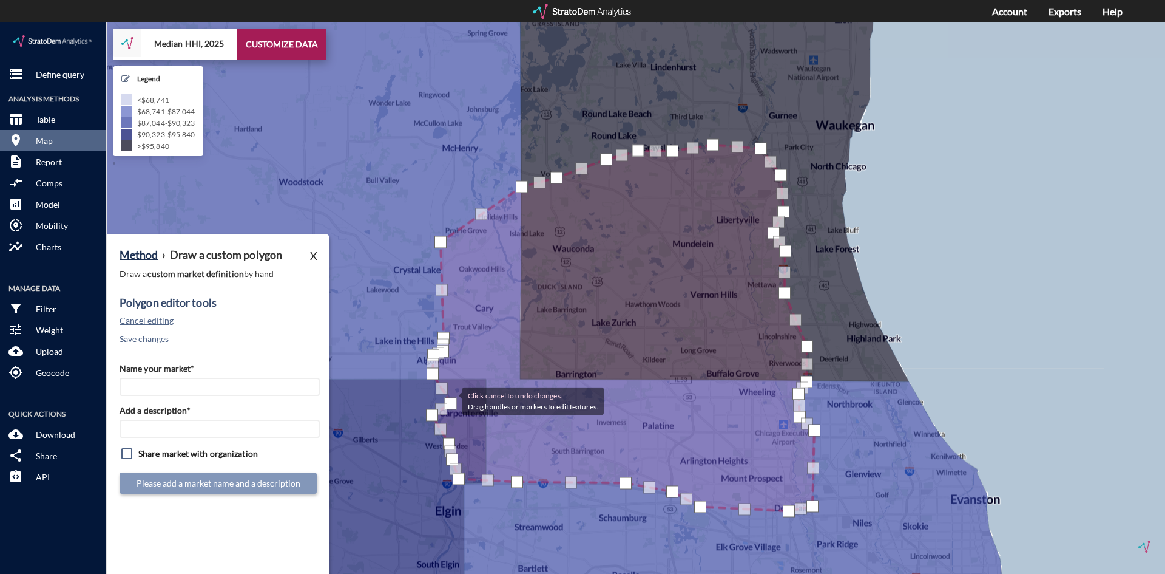
drag, startPoint x: 431, startPoint y: 376, endPoint x: 450, endPoint y: 377, distance: 19.4
click div
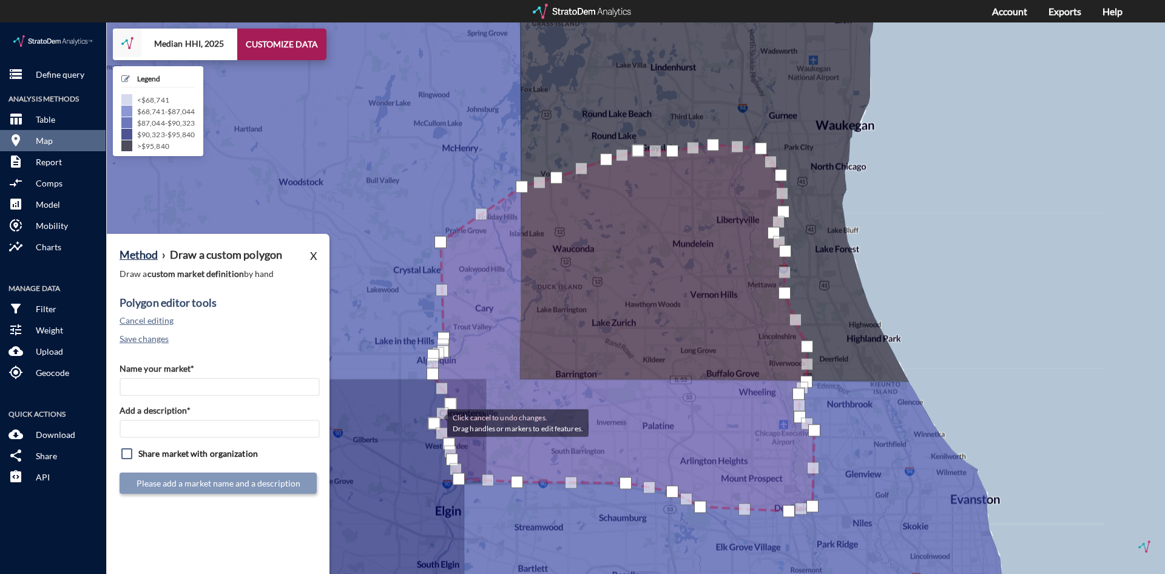
drag, startPoint x: 432, startPoint y: 390, endPoint x: 435, endPoint y: 399, distance: 9.8
click div
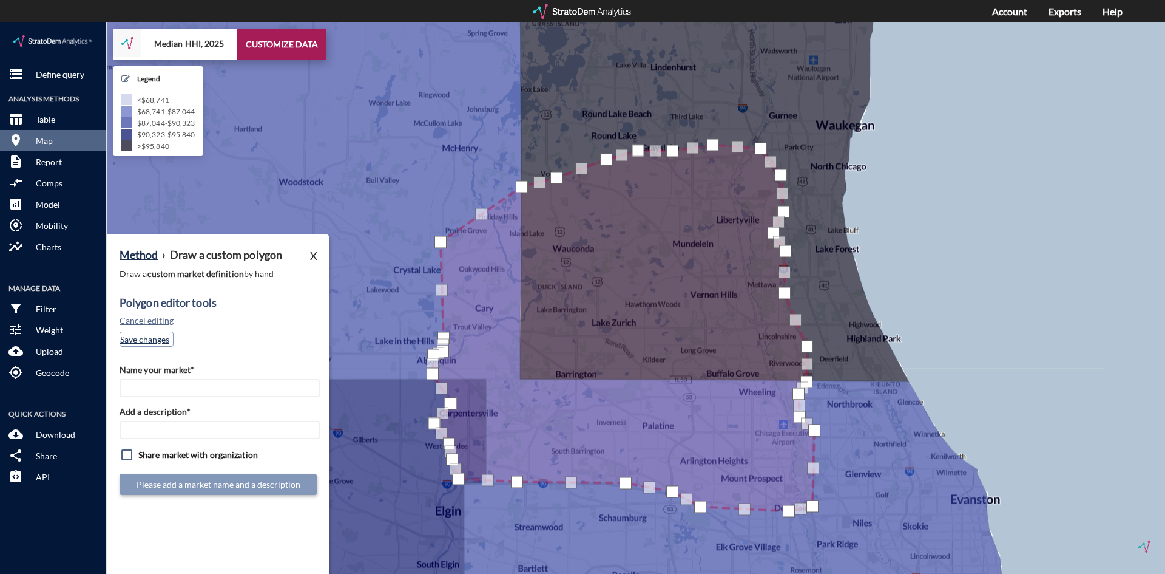
click button "Save changes"
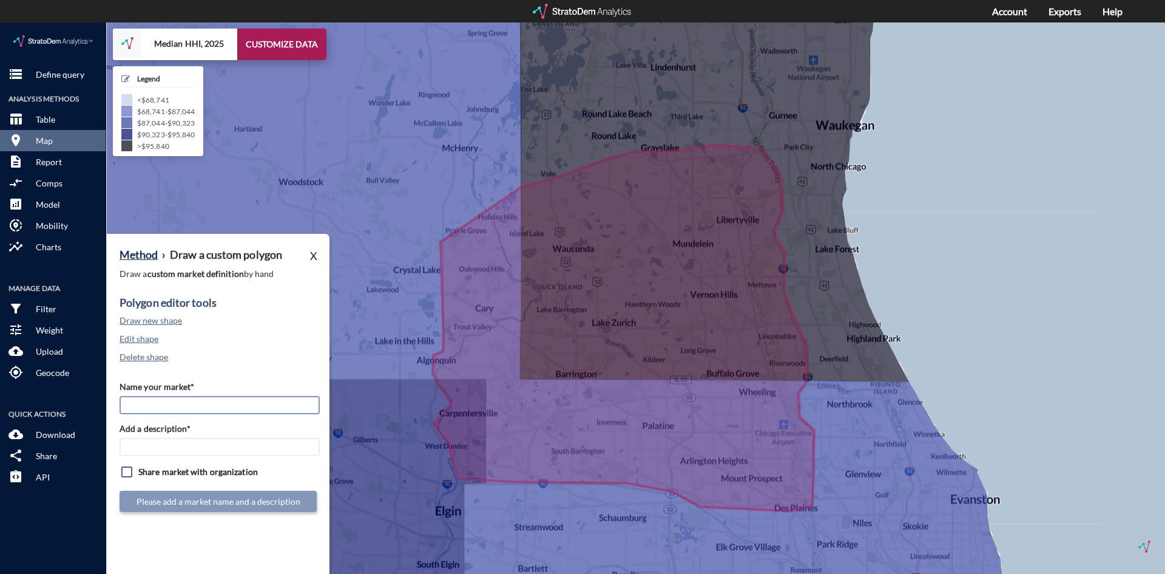
click input "Name your market*"
type input "3"
type input "W"
type input "[GEOGRAPHIC_DATA] - Custom Poly v2"
paste input "[GEOGRAPHIC_DATA] - Custom Poly v2"
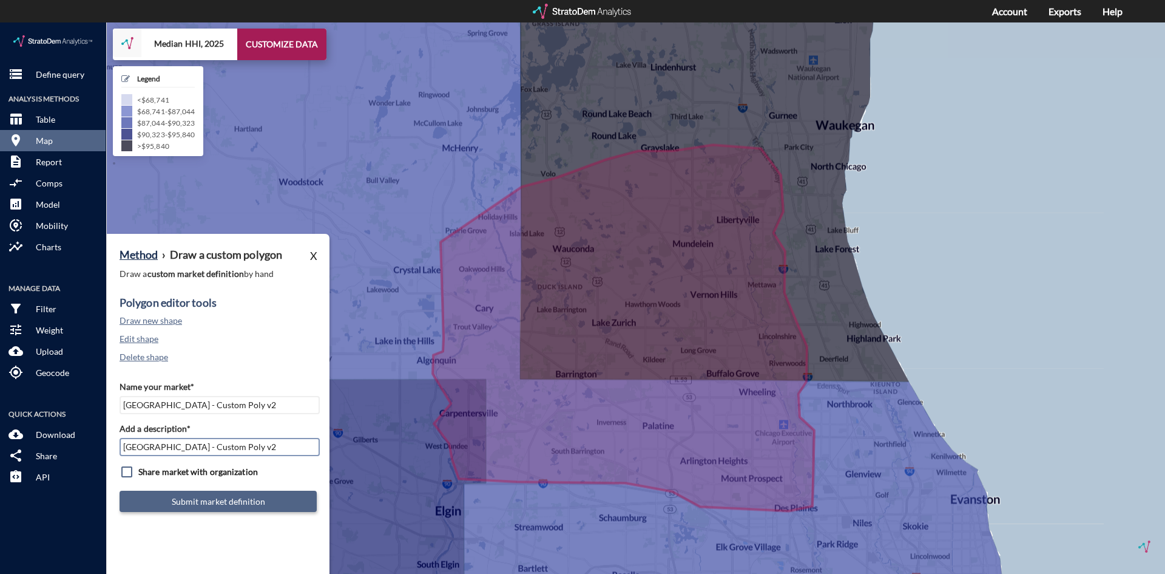
type input "[GEOGRAPHIC_DATA] - Custom Poly v2"
click button "Submit market definition"
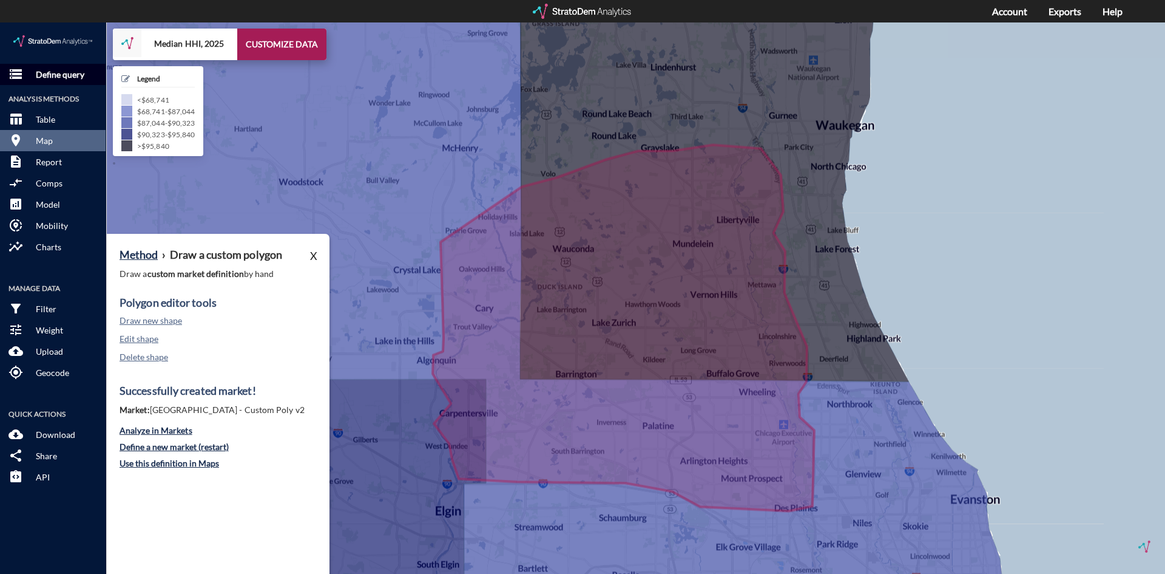
click p "Define query"
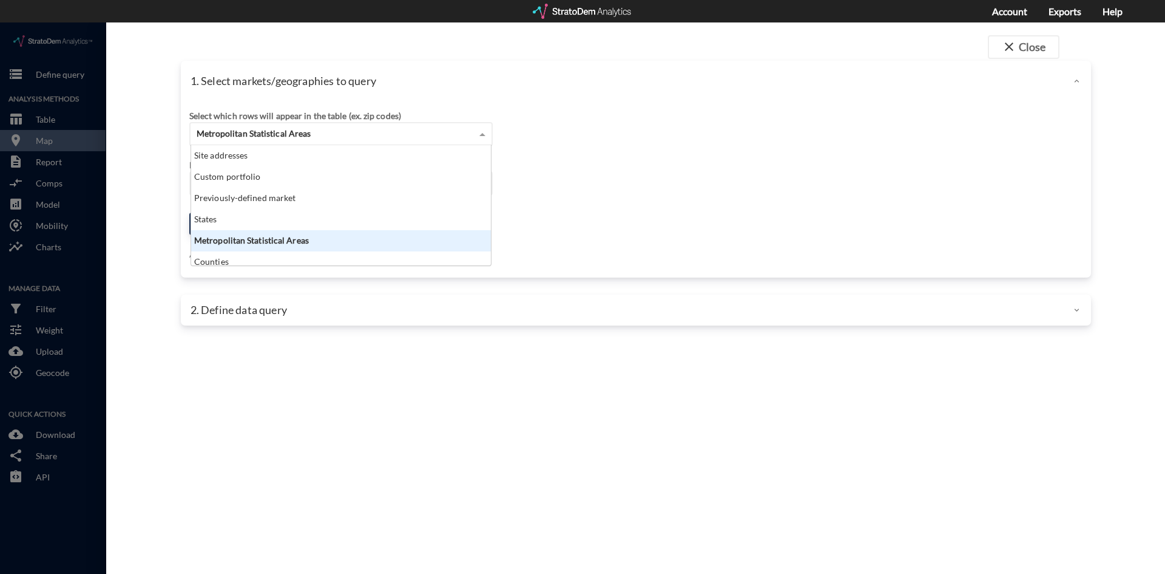
click span "Metropolitan Statistical Areas"
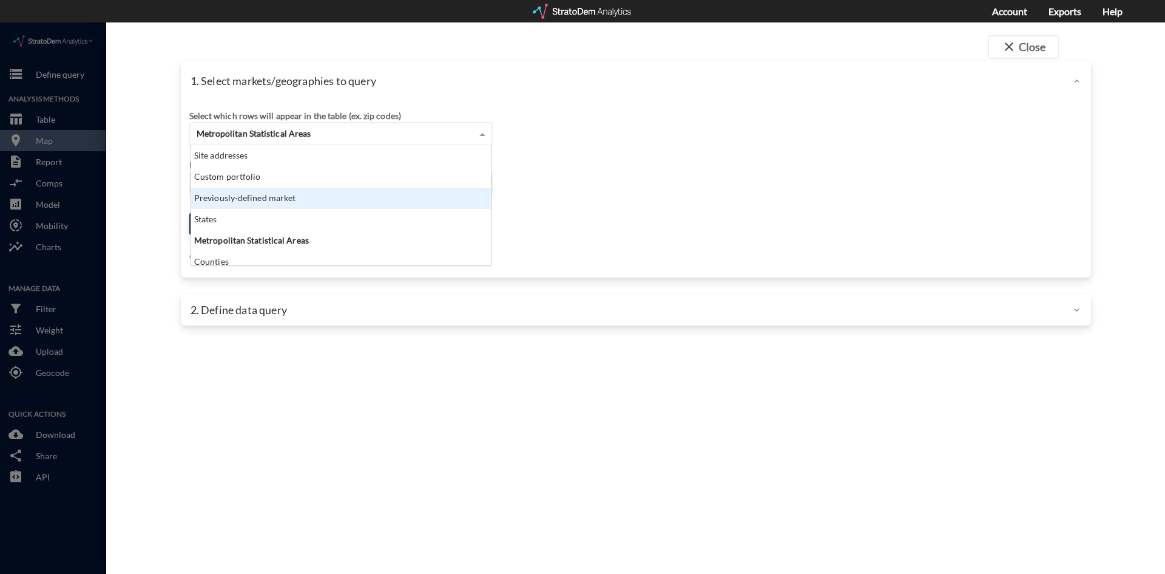
click div "Previously-defined market"
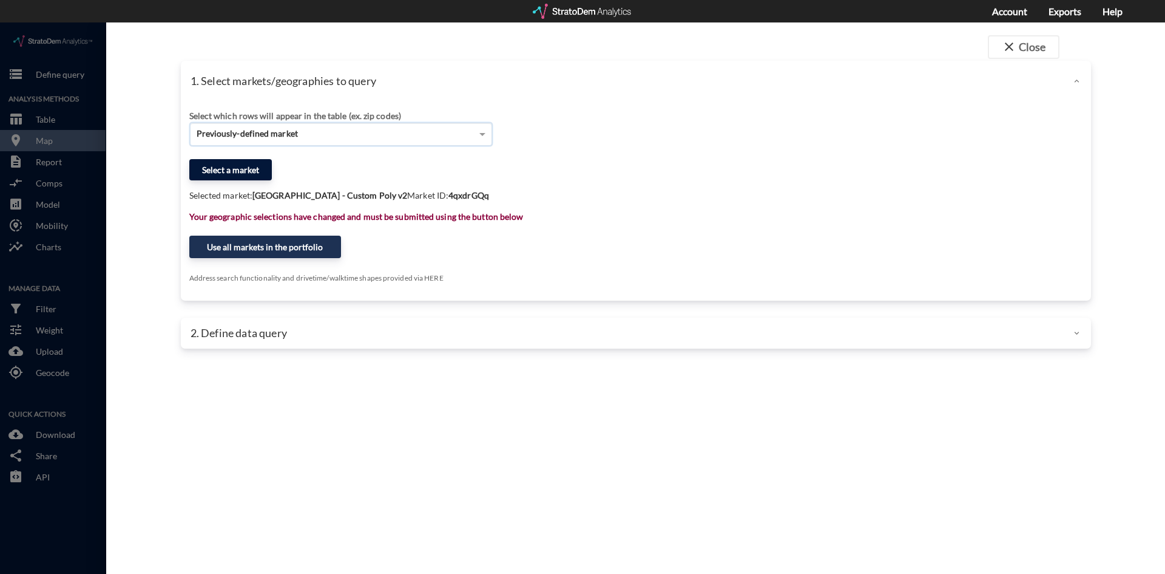
click button "Select a market"
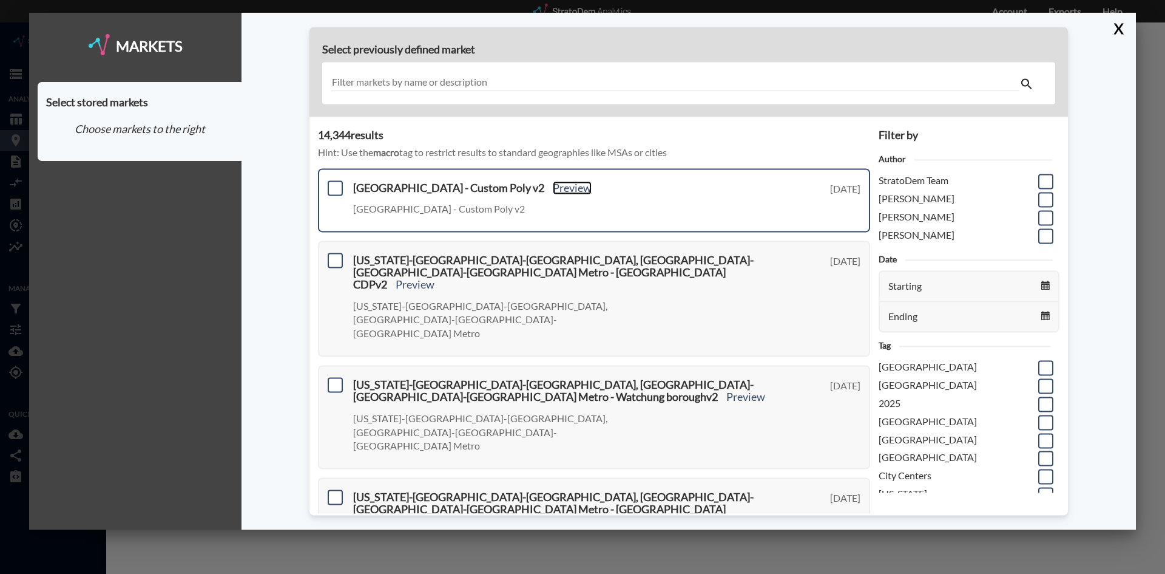
click at [553, 189] on link "Preview" at bounding box center [572, 187] width 39 height 13
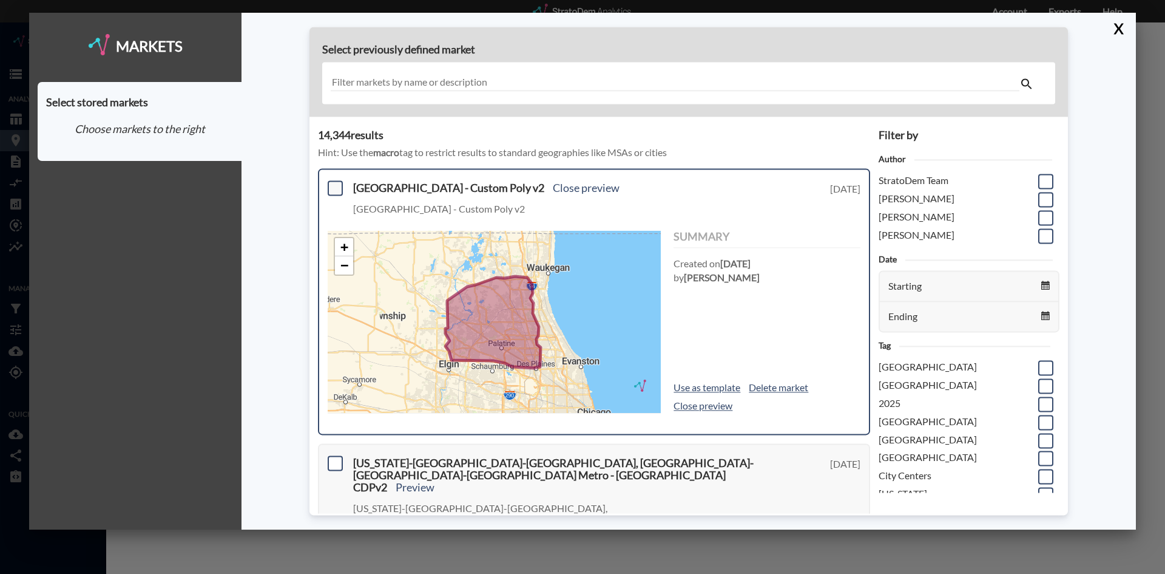
click at [331, 183] on span at bounding box center [335, 187] width 15 height 15
click at [334, 183] on input "checkbox" at bounding box center [334, 183] width 0 height 0
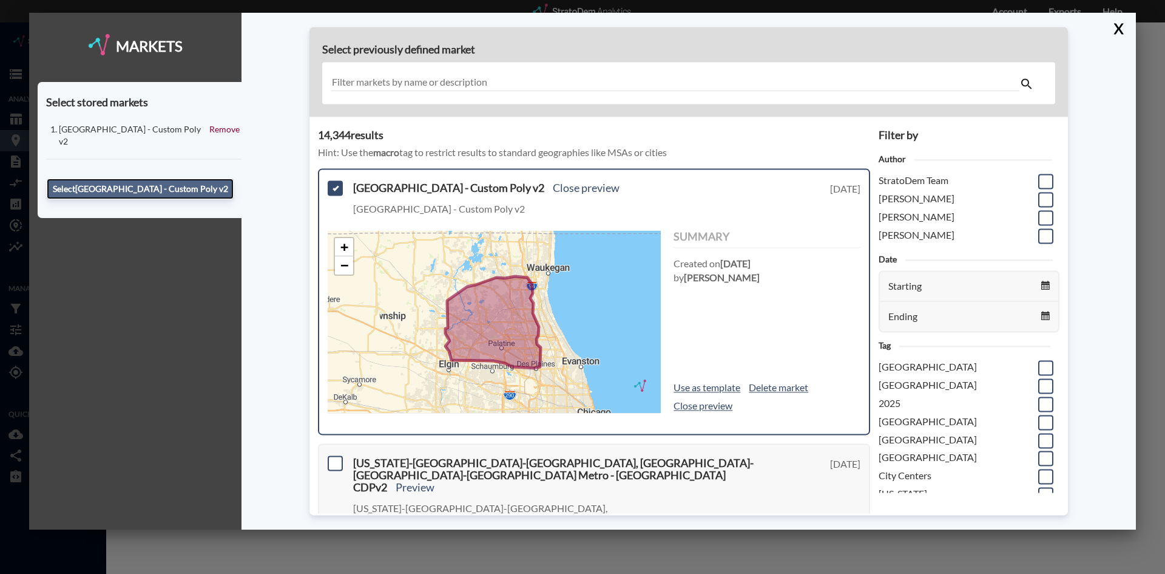
click at [177, 178] on button "Select [GEOGRAPHIC_DATA] - Custom Poly v2" at bounding box center [140, 188] width 187 height 21
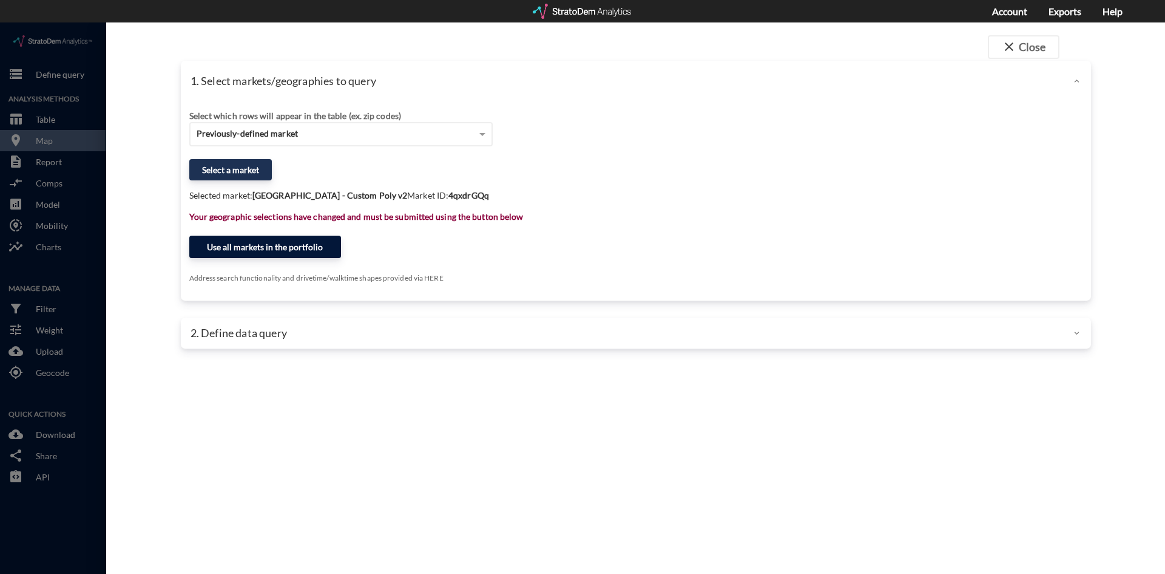
click button "Use all markets in the portfolio"
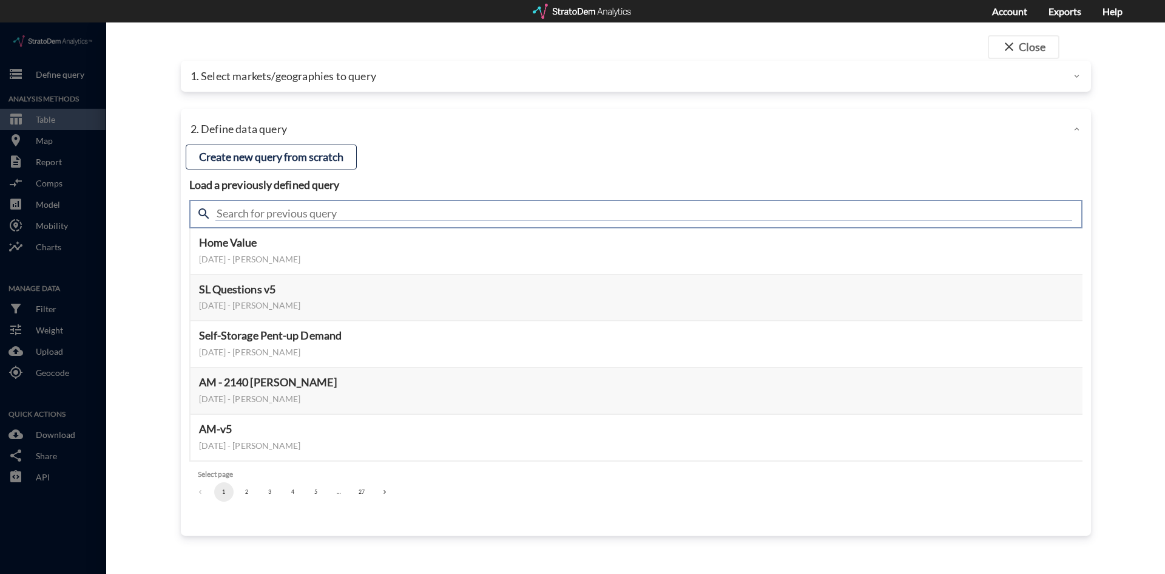
click input "text"
type input "housing demand"
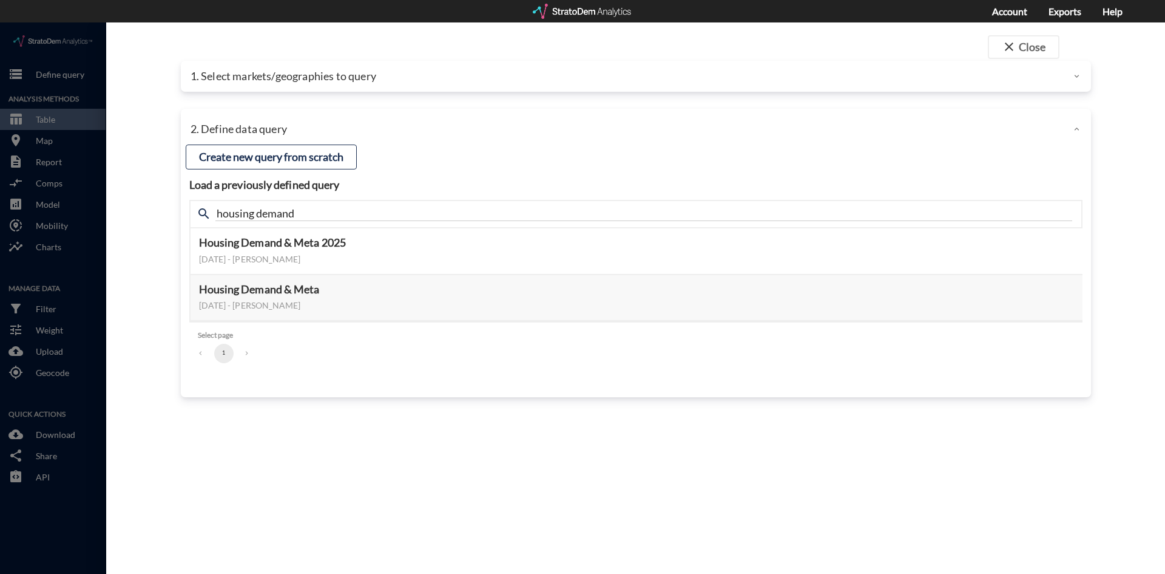
click div "close Close 1. Select markets/geographies to query Select which rows will appea…"
click div "1. Select markets/geographies to query"
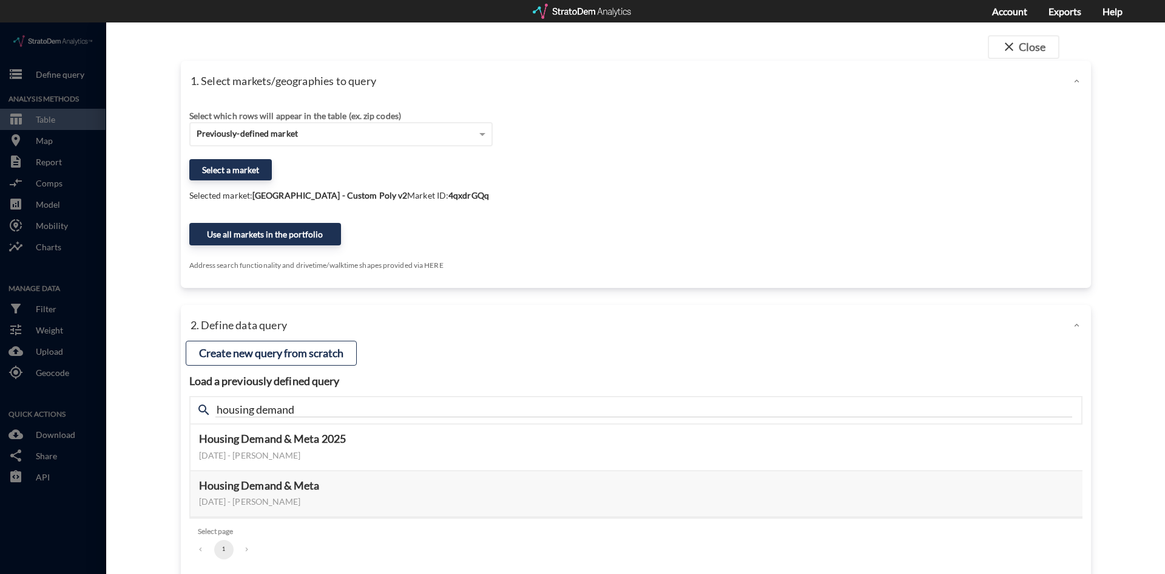
click div "1. Select markets/geographies to query"
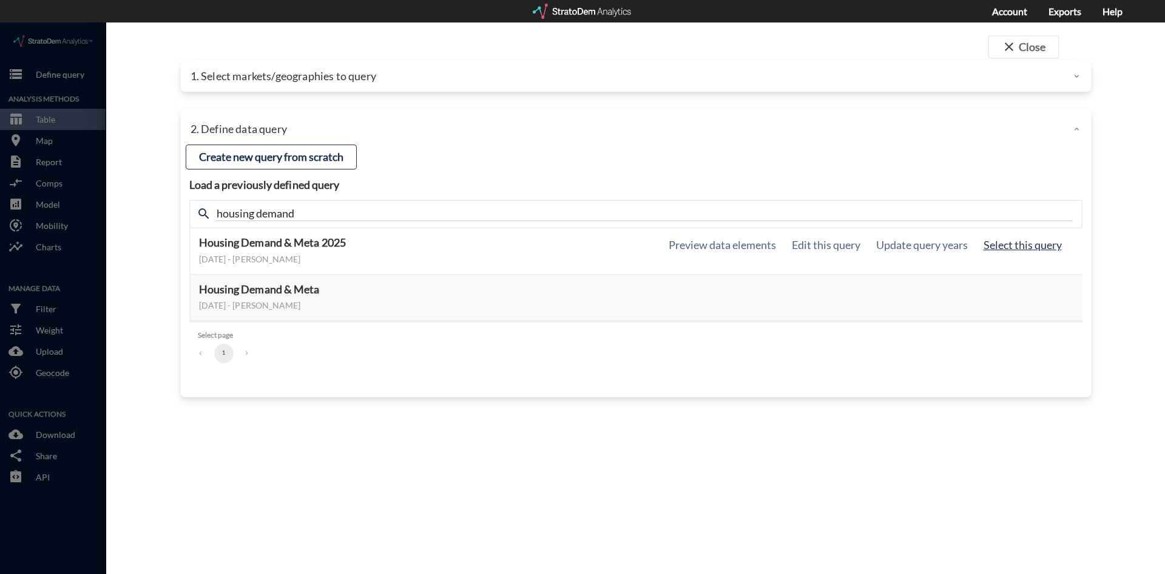
click button "Select this query"
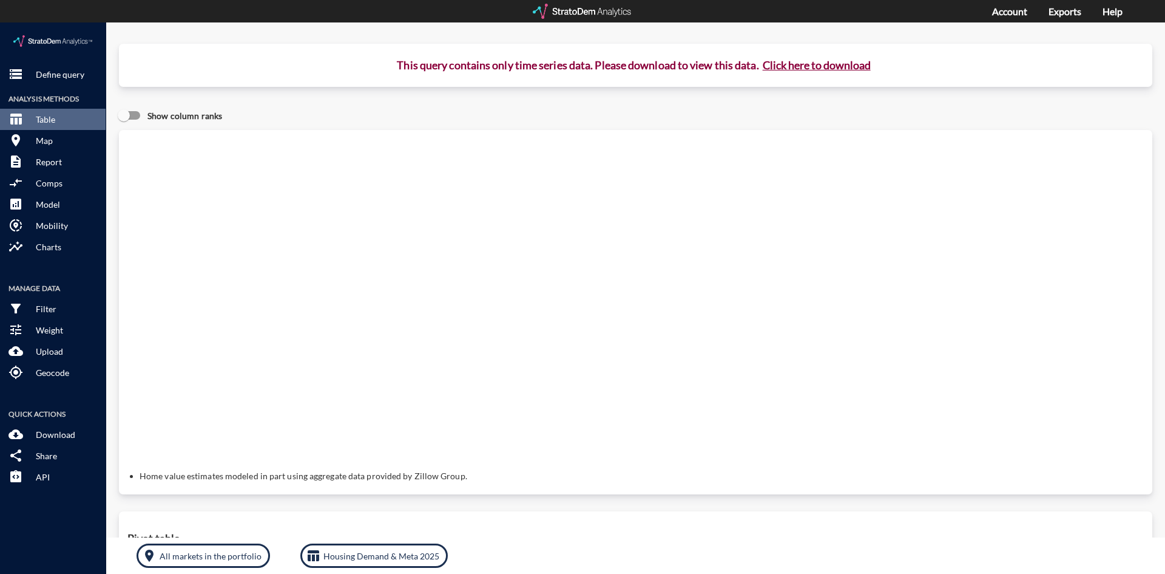
click button "Click here to download"
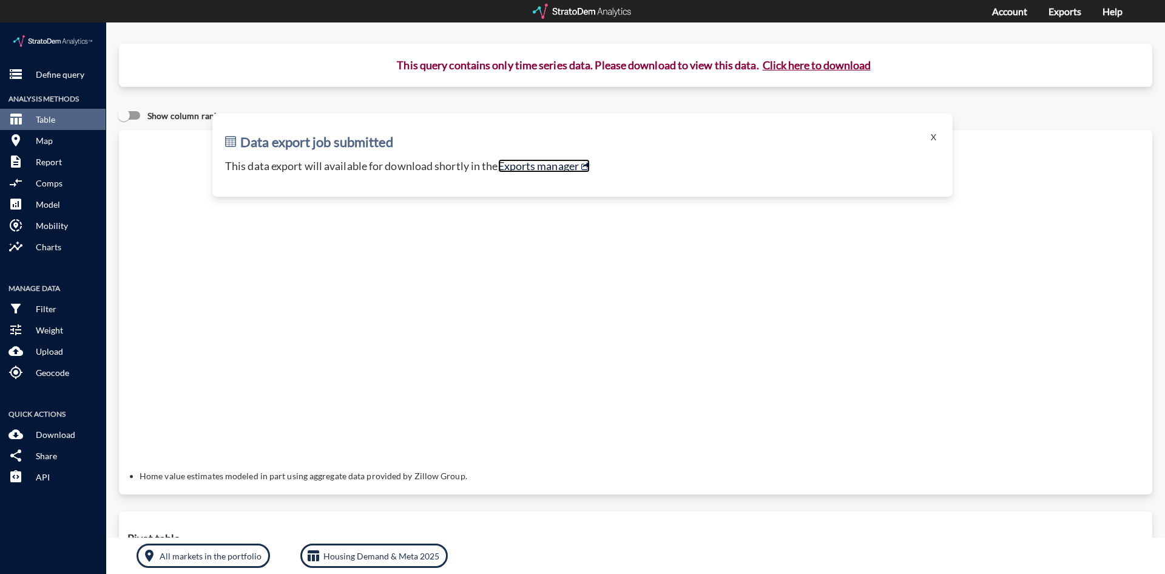
click link "Exports manager"
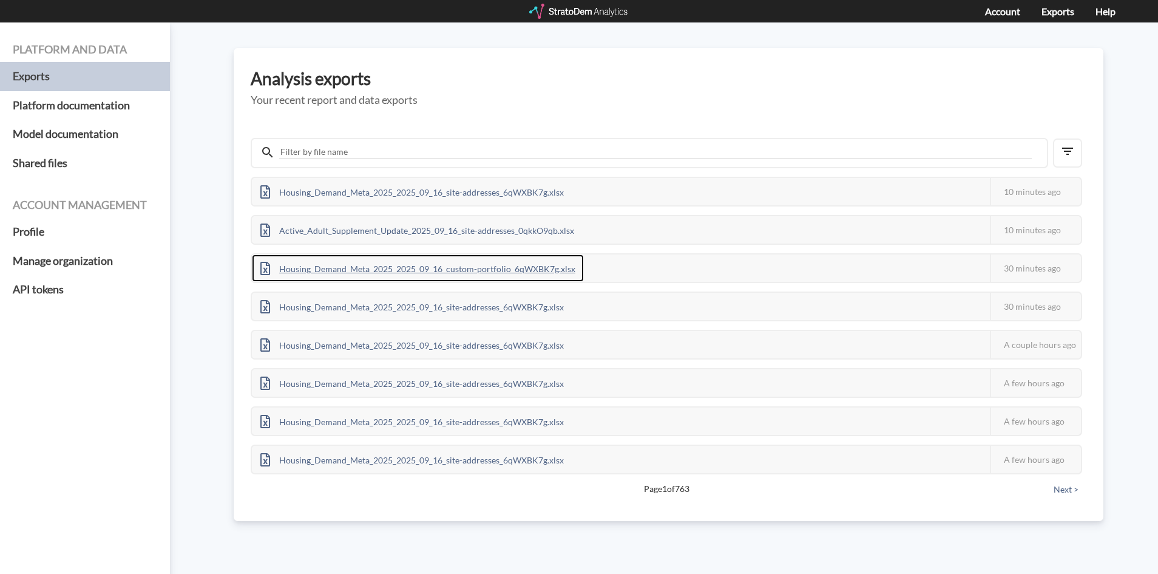
click at [470, 264] on div "Housing_Demand_Meta_2025_2025_09_16_custom-portfolio_6qWXBK7g.xlsx" at bounding box center [418, 267] width 332 height 27
